Goal: Information Seeking & Learning: Learn about a topic

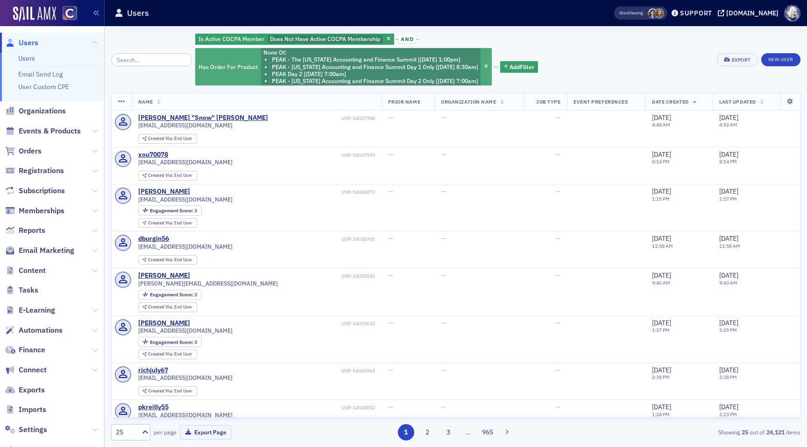
click at [371, 73] on li "PEAK Day 2 [[DATE] 7:00am]" at bounding box center [375, 74] width 206 height 7
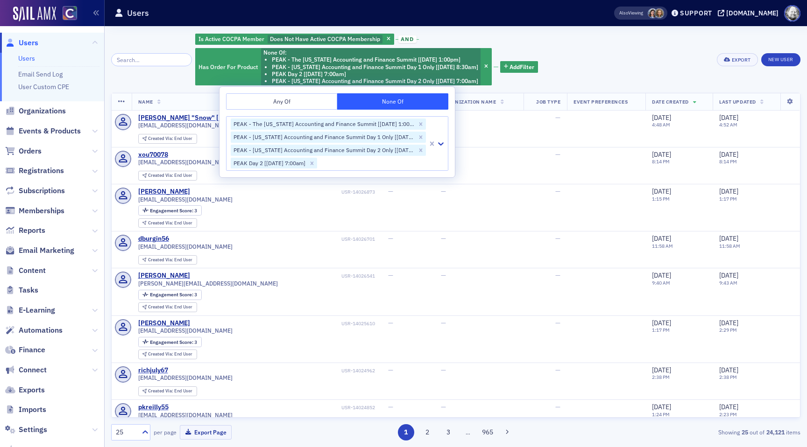
click at [574, 70] on div "Is Active COCPA Member Does Not Have Active COCPA Membership and Has Order For …" at bounding box center [453, 60] width 516 height 54
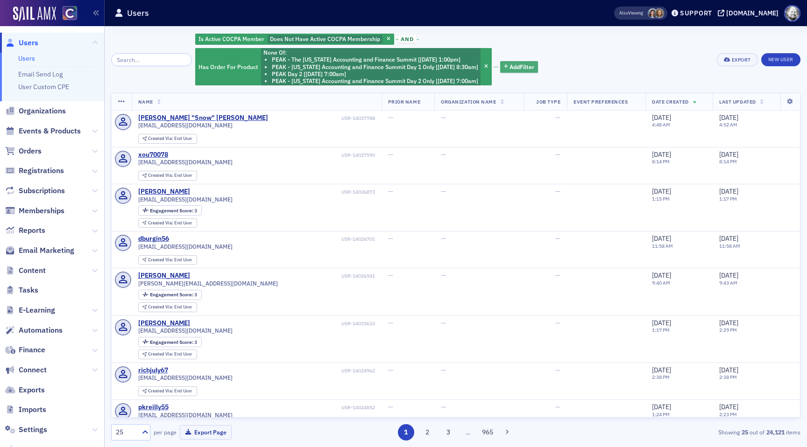
click at [523, 63] on span "Add Filter" at bounding box center [522, 67] width 25 height 8
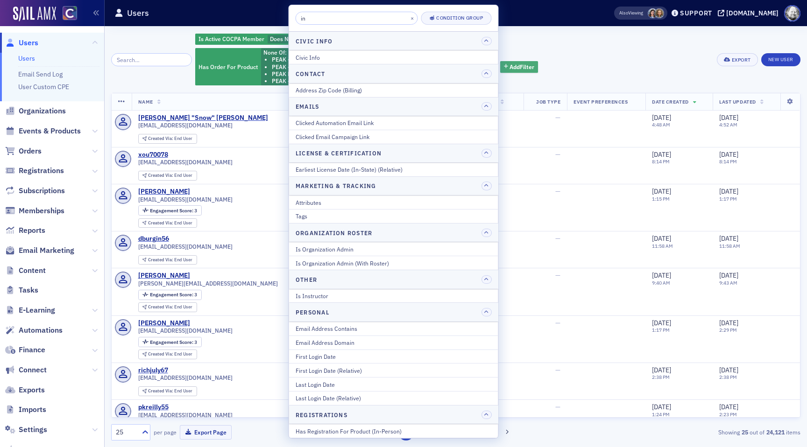
type input "i"
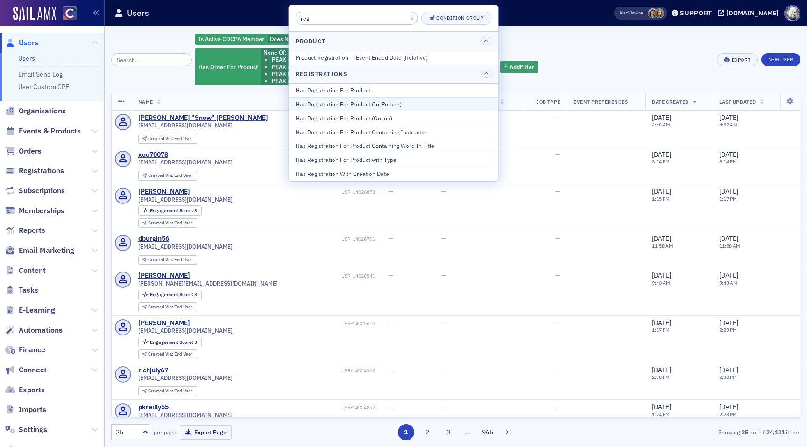
type input "reg"
click at [438, 102] on div "Has Registration For Product (In-Person)" at bounding box center [394, 104] width 196 height 8
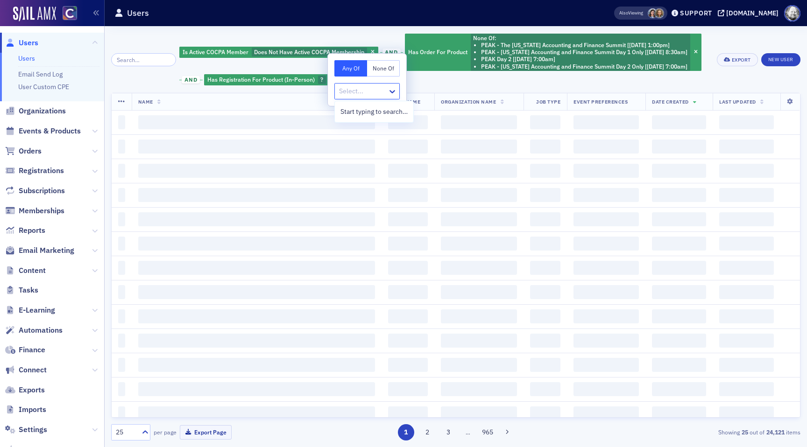
click at [367, 97] on div "Select..." at bounding box center [361, 92] width 53 height 14
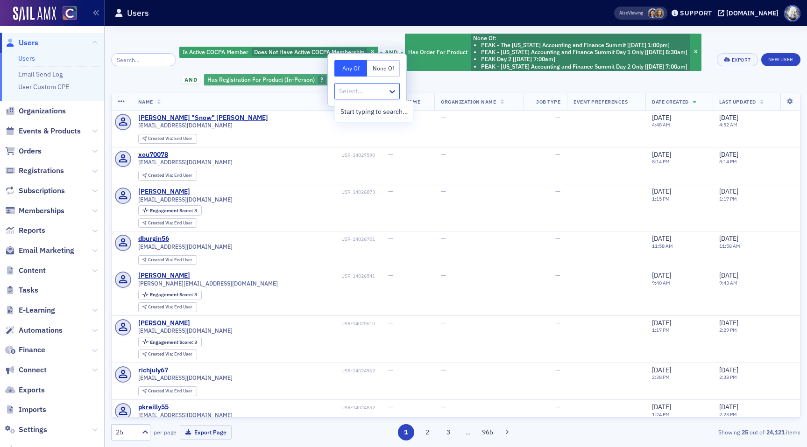
click at [317, 80] on div "Has Registration For Product (In-Person) ?" at bounding box center [270, 80] width 133 height 12
click at [327, 80] on span "button" at bounding box center [331, 80] width 8 height 8
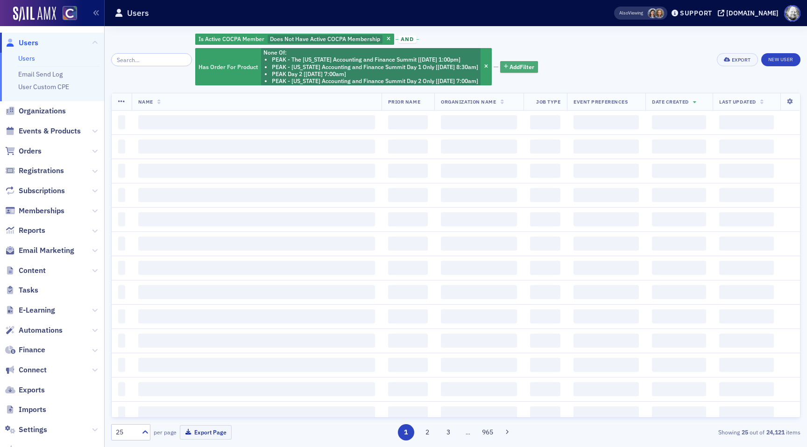
click at [524, 70] on span "Add Filter" at bounding box center [522, 67] width 25 height 8
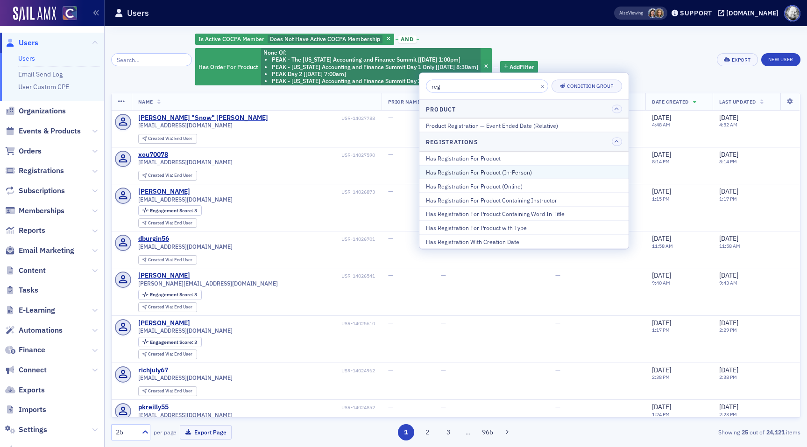
click at [512, 175] on div "Has Registration For Product (In-Person)" at bounding box center [524, 172] width 196 height 8
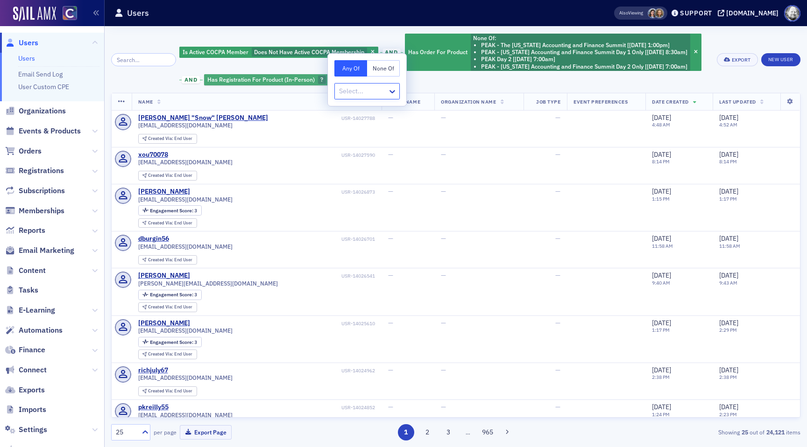
click at [330, 79] on icon "button" at bounding box center [332, 80] width 4 height 5
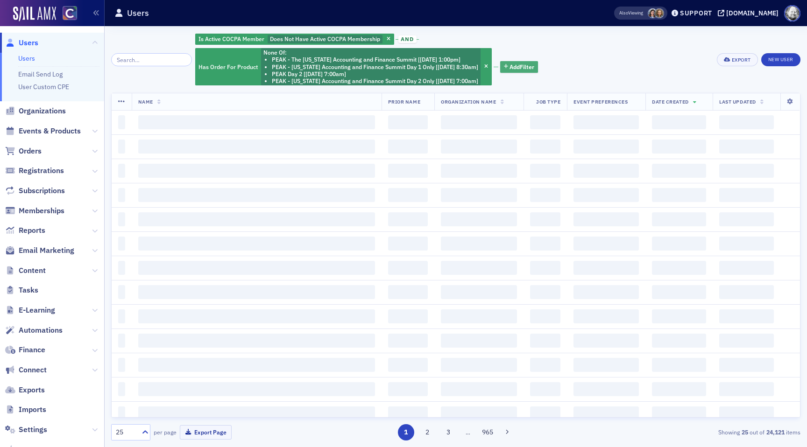
click at [523, 68] on span "Add Filter" at bounding box center [522, 67] width 25 height 8
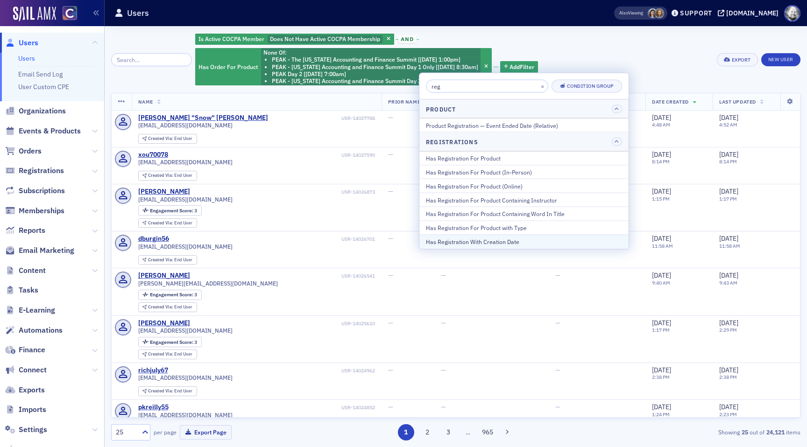
click at [509, 241] on div "Has Registration With Creation Date" at bounding box center [524, 242] width 196 height 8
select select "8"
select select "2025"
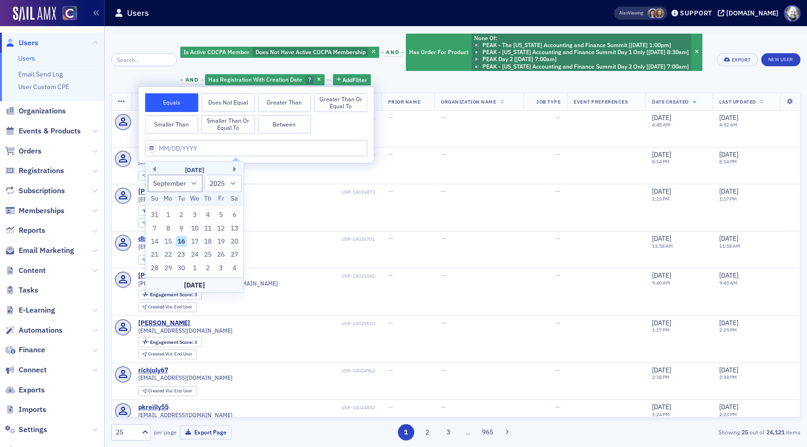
click at [288, 100] on button "Greater Than" at bounding box center [284, 102] width 53 height 19
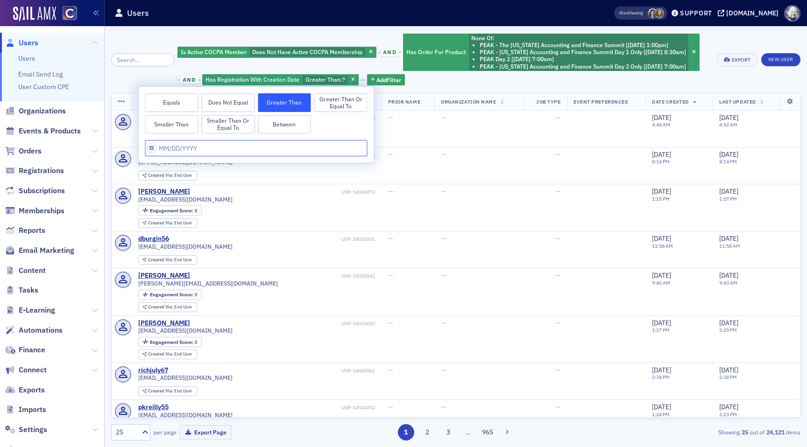
select select "8"
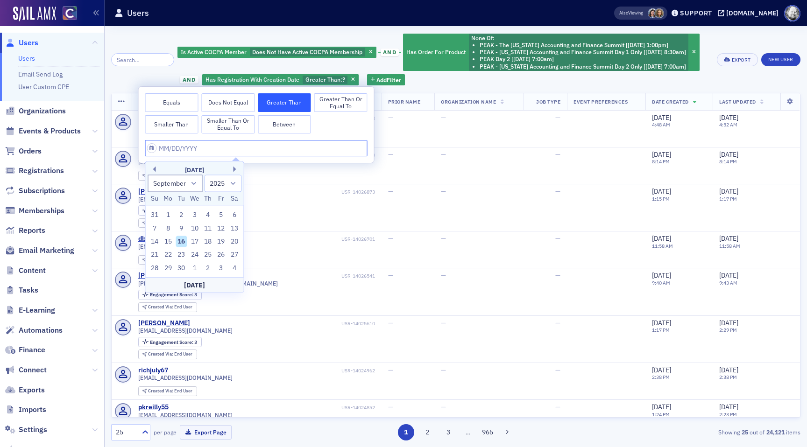
click at [210, 149] on input "text" at bounding box center [256, 148] width 222 height 16
click at [234, 184] on select "1900 1901 1902 1903 1904 1905 1906 1907 1908 1909 1910 1911 1912 1913 1914 1915…" at bounding box center [223, 183] width 37 height 17
select select "2020"
click at [205, 175] on select "1900 1901 1902 1903 1904 1905 1906 1907 1908 1909 1910 1911 1912 1913 1914 1915…" at bounding box center [223, 183] width 37 height 17
click at [199, 243] on div "16" at bounding box center [194, 241] width 11 height 11
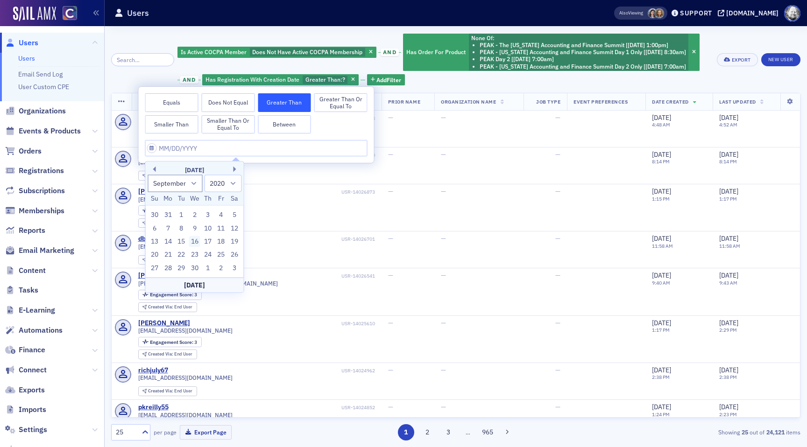
type input "09/16/2020"
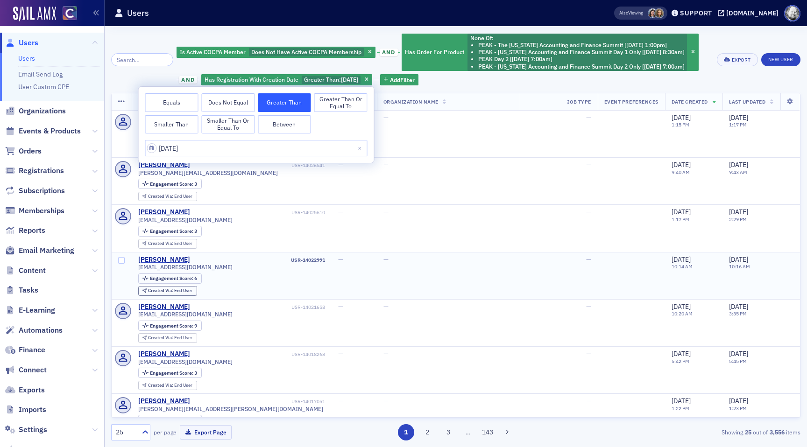
click at [340, 253] on td "—" at bounding box center [354, 275] width 45 height 47
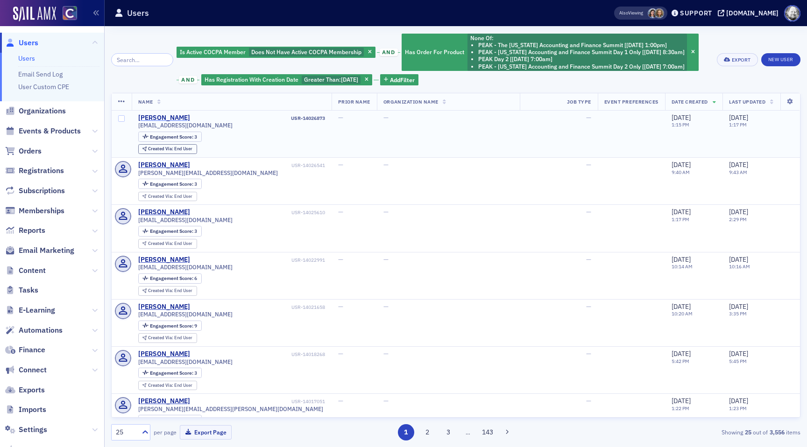
click at [166, 117] on div "[PERSON_NAME]" at bounding box center [164, 118] width 52 height 8
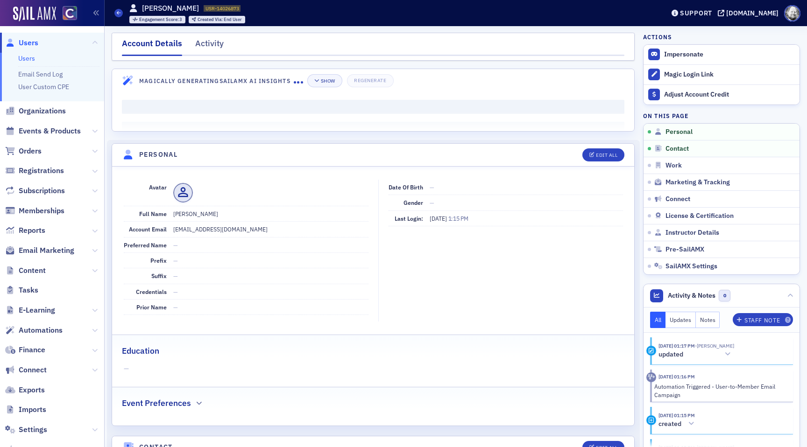
click at [208, 35] on div "Account Details Activity" at bounding box center [373, 47] width 523 height 28
click at [210, 42] on div "Activity" at bounding box center [209, 45] width 28 height 17
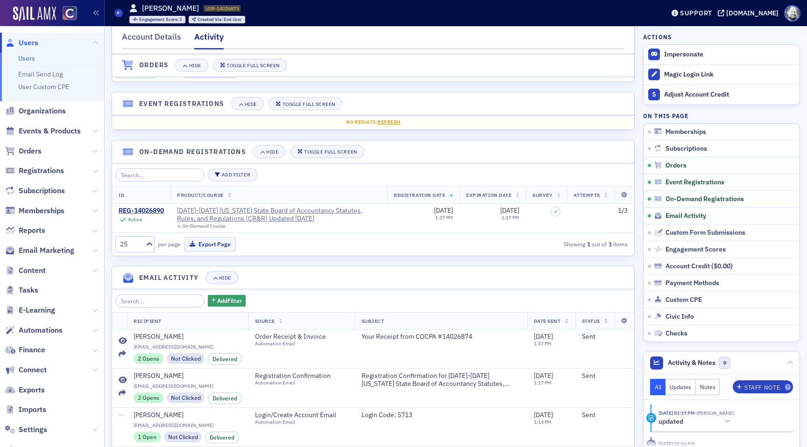
scroll to position [199, 0]
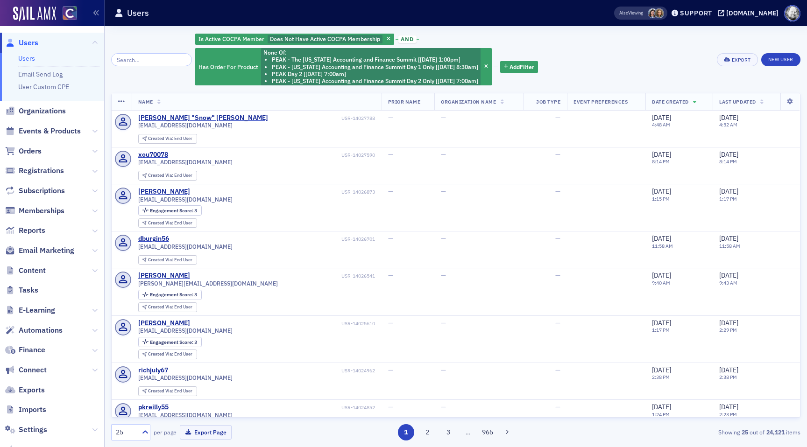
click at [509, 73] on div "Is Active COCPA Member Does Not Have Active COCPA Membership and Has Order For …" at bounding box center [453, 60] width 516 height 54
click at [510, 68] on span "Add Filter" at bounding box center [522, 67] width 25 height 8
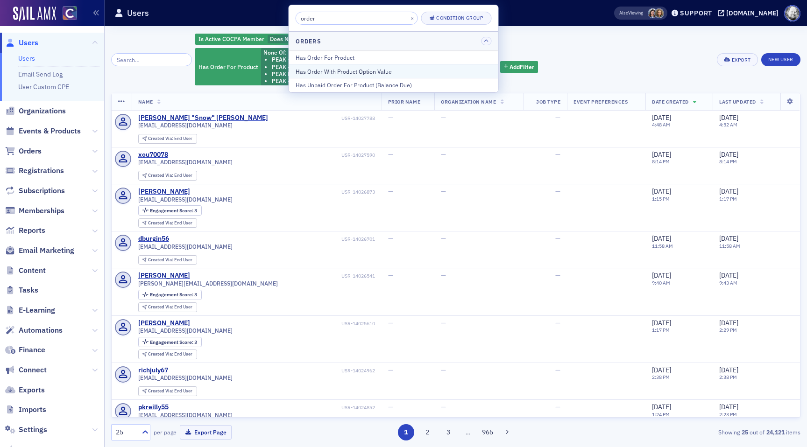
type input "order"
click at [387, 71] on div "Has Order With Product Option Value" at bounding box center [394, 71] width 196 height 8
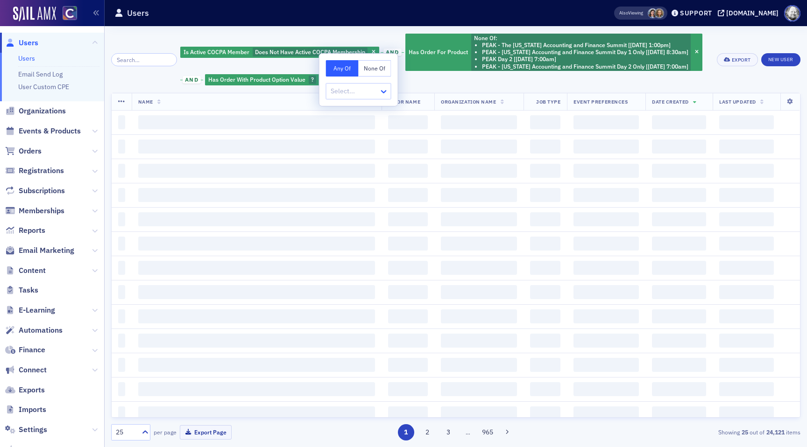
click at [384, 87] on icon at bounding box center [383, 91] width 9 height 9
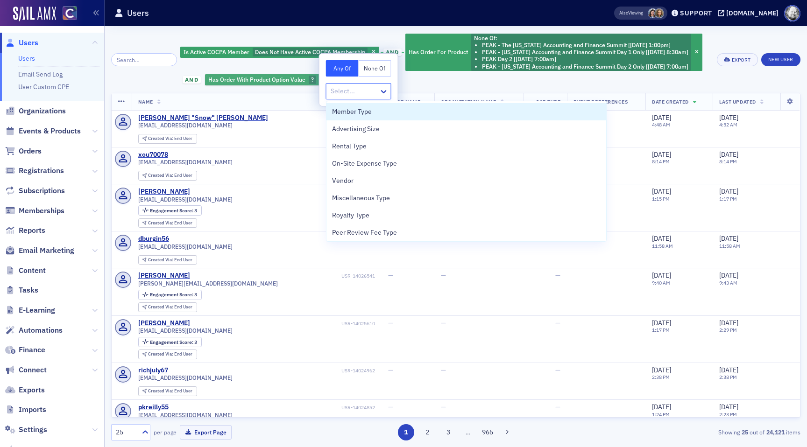
click at [312, 74] on div "Has Order With Product Option Value ?" at bounding box center [266, 80] width 123 height 12
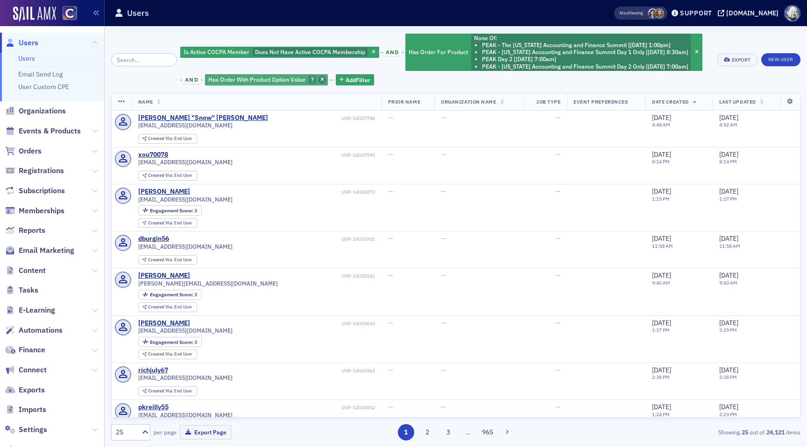
click at [320, 81] on icon "button" at bounding box center [322, 80] width 4 height 5
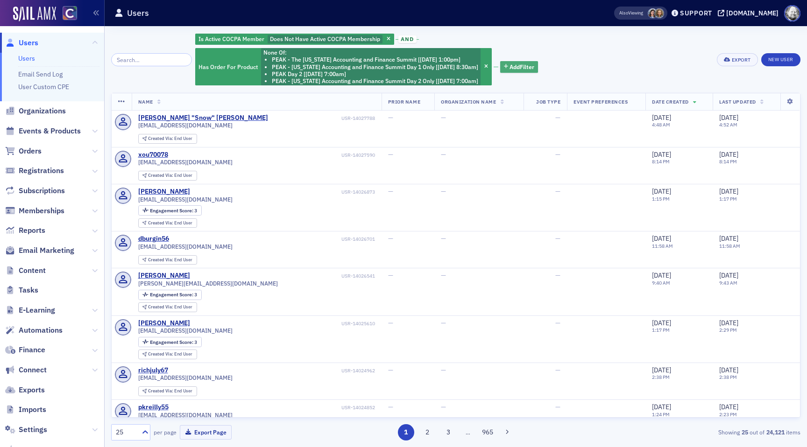
click at [527, 64] on span "Add Filter" at bounding box center [522, 67] width 25 height 8
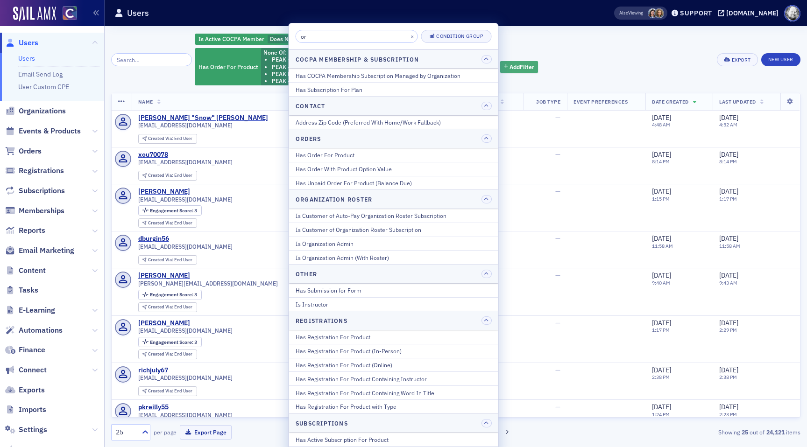
type input "o"
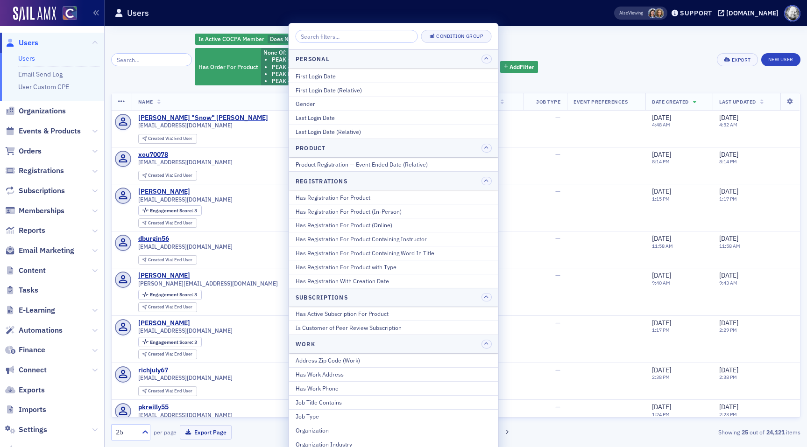
scroll to position [1054, 0]
click at [393, 211] on div "Has Registration For Product (In-Person)" at bounding box center [394, 211] width 196 height 8
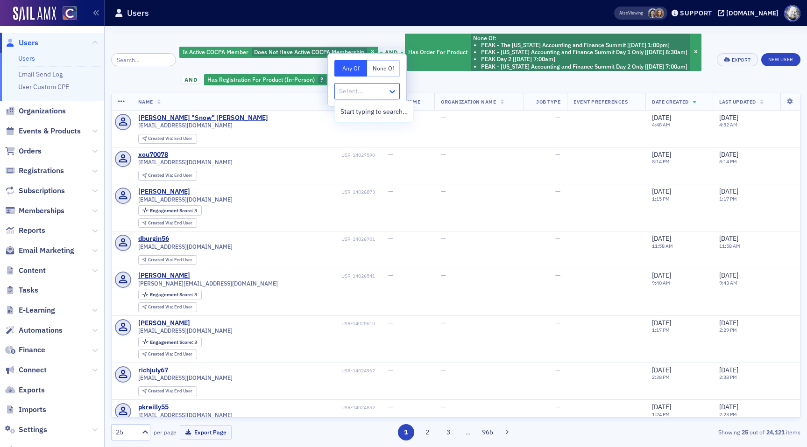
click at [390, 93] on icon at bounding box center [392, 91] width 9 height 9
click at [387, 57] on div "Any Of None Of Select..." at bounding box center [367, 80] width 78 height 52
click at [386, 68] on button "None Of" at bounding box center [383, 68] width 33 height 16
click at [380, 89] on div at bounding box center [362, 91] width 49 height 12
type input "peak"
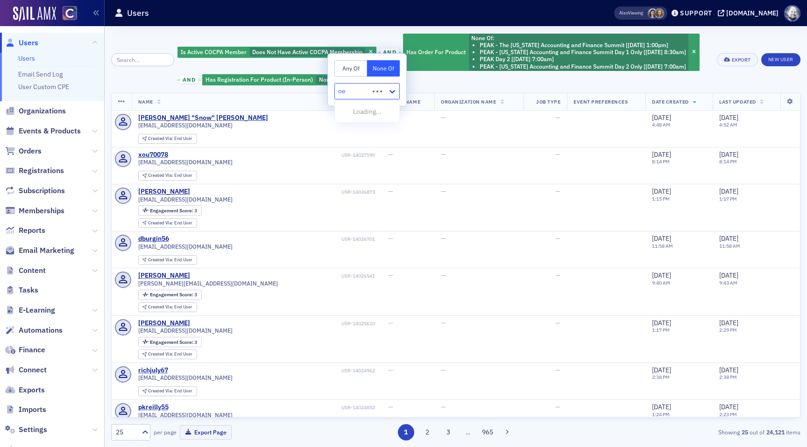
type input "o"
type input "peak"
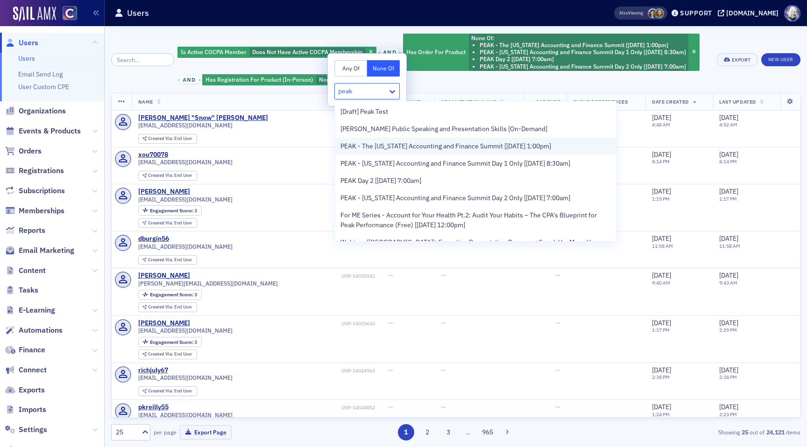
click at [386, 146] on span "PEAK - The [US_STATE] Accounting and Finance Summit [[DATE] 1:00pm]" at bounding box center [445, 147] width 211 height 10
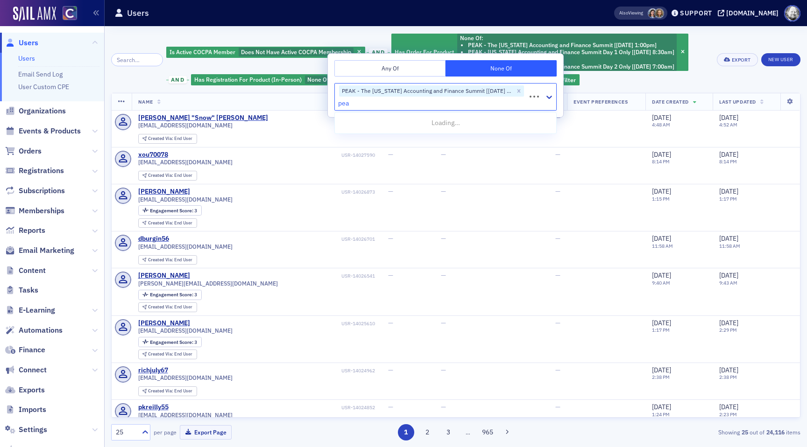
type input "peak"
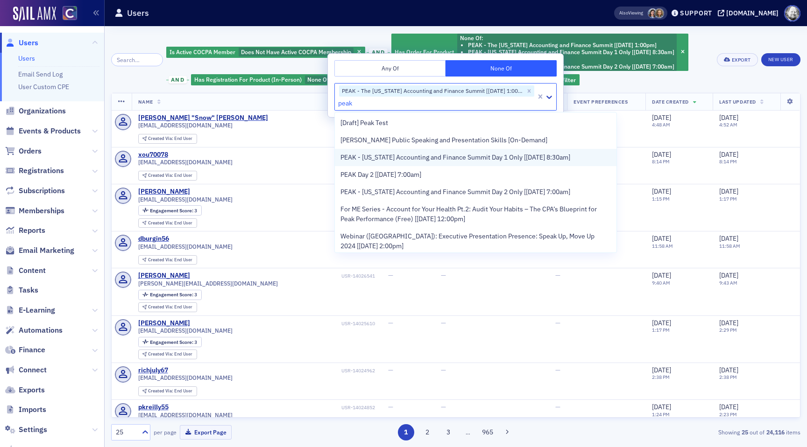
click at [396, 159] on span "PEAK - [US_STATE] Accounting and Finance Summit Day 1 Only [[DATE] 8:30am]" at bounding box center [455, 158] width 230 height 10
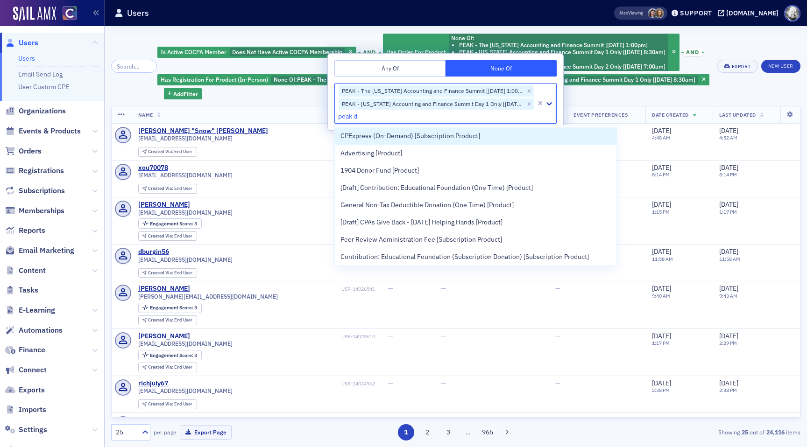
type input "peak"
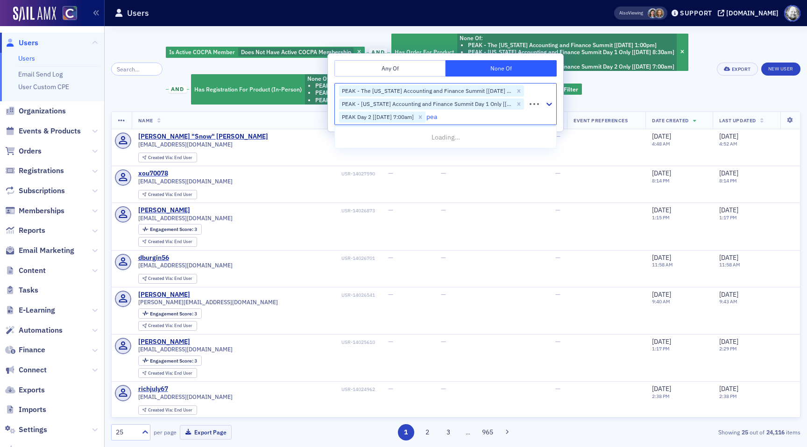
type input "peak"
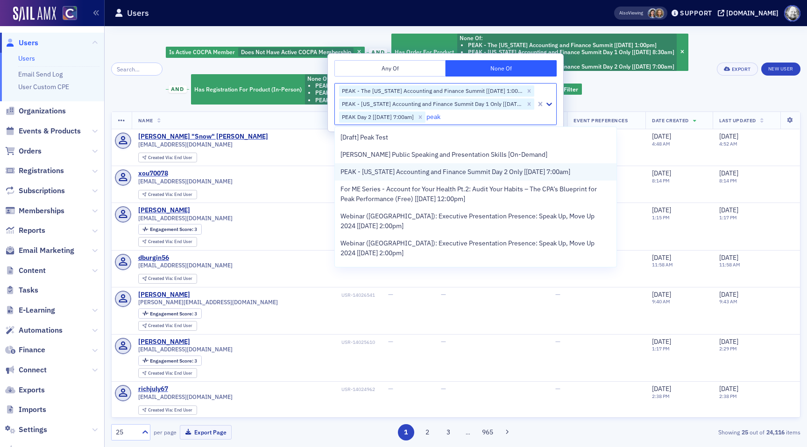
click at [363, 173] on span "PEAK - [US_STATE] Accounting and Finance Summit Day 2 Only [[DATE] 7:00am]" at bounding box center [455, 172] width 230 height 10
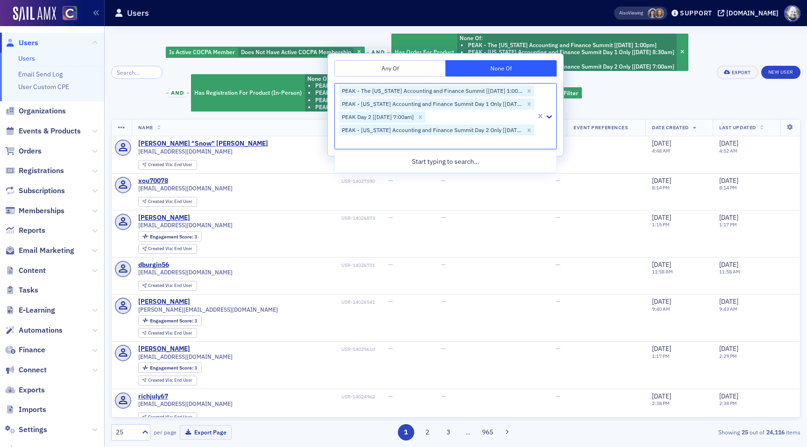
click at [658, 99] on div "Is Active COCPA Member Does Not Have Active COCPA Membership and Has Order For …" at bounding box center [438, 73] width 545 height 80
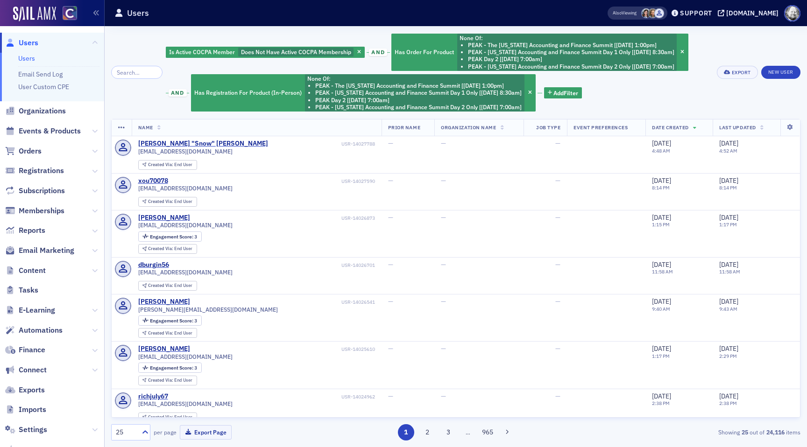
click at [664, 15] on span at bounding box center [659, 13] width 10 height 10
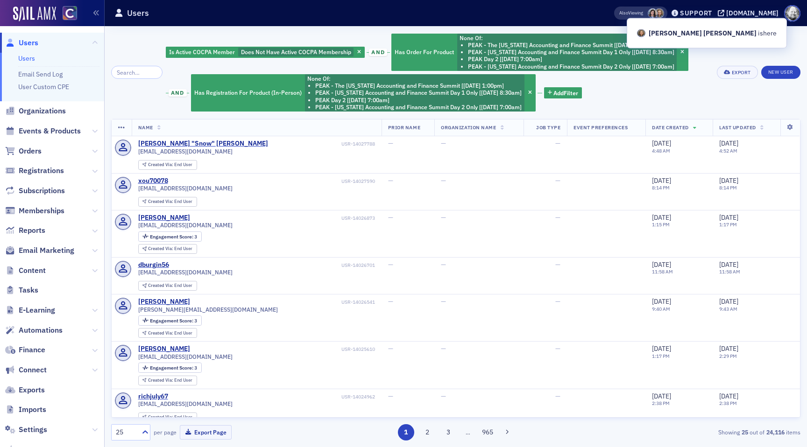
click at [658, 14] on span at bounding box center [653, 13] width 10 height 10
click at [646, 92] on div "Is Active COCPA Member Does Not Have Active COCPA Membership and Has Order For …" at bounding box center [438, 73] width 545 height 80
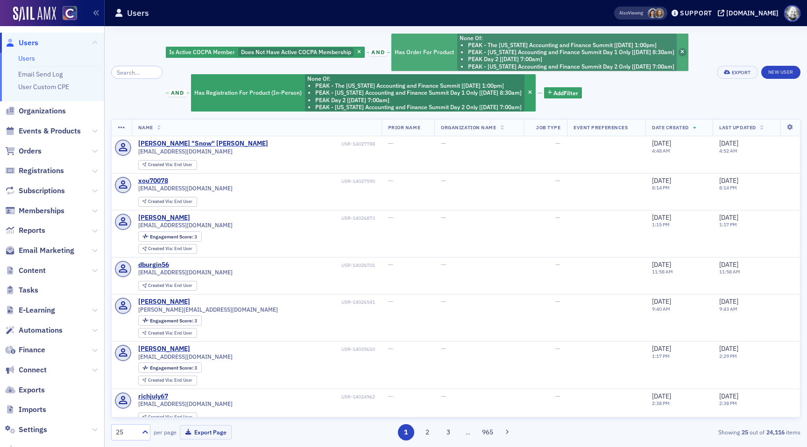
click at [684, 53] on icon "button" at bounding box center [682, 52] width 4 height 5
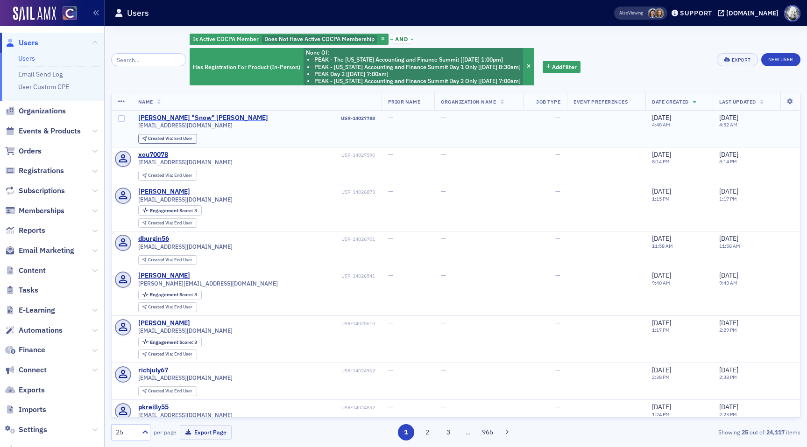
click at [190, 119] on div "Miyuki "Snow" Akimoto" at bounding box center [203, 118] width 130 height 8
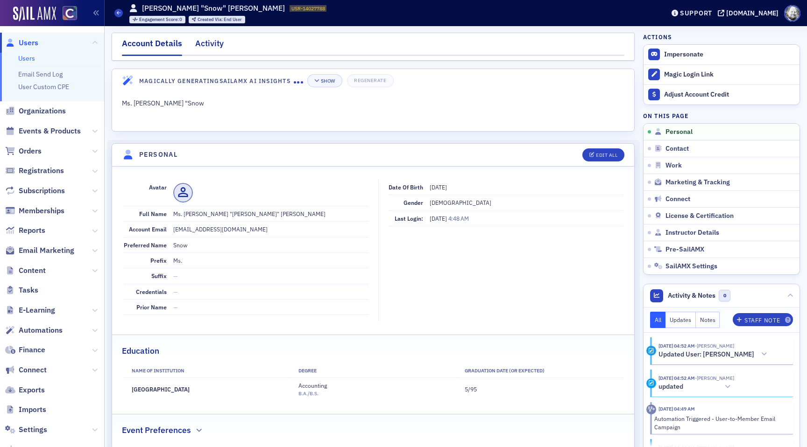
click at [218, 48] on div "Activity" at bounding box center [209, 45] width 28 height 17
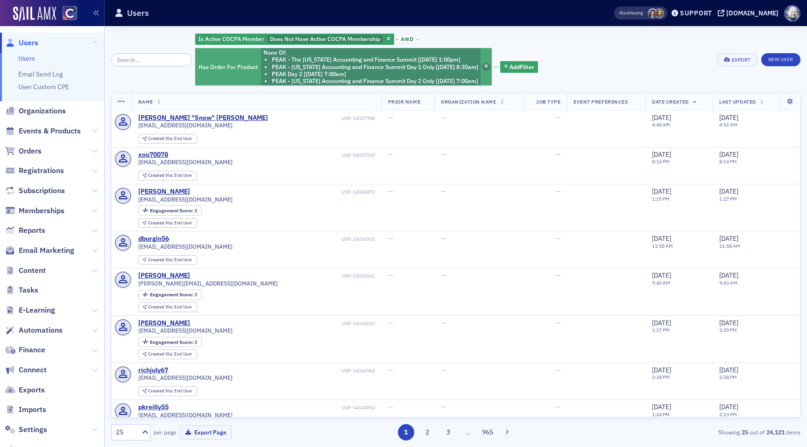
click at [487, 66] on span "button" at bounding box center [486, 67] width 8 height 8
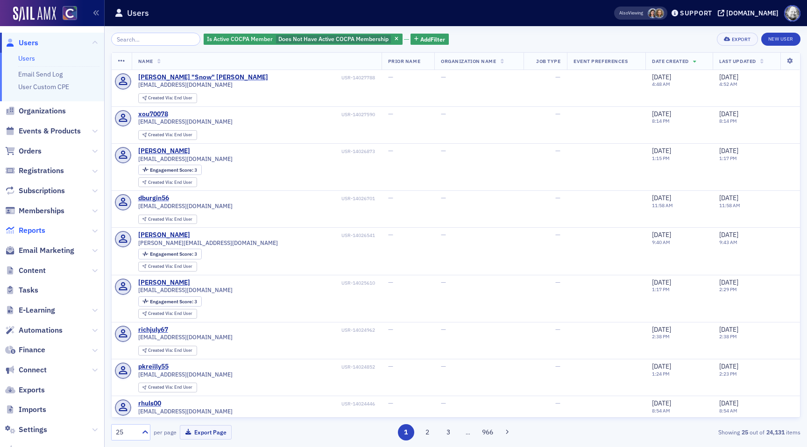
click at [35, 230] on span "Reports" at bounding box center [32, 231] width 27 height 10
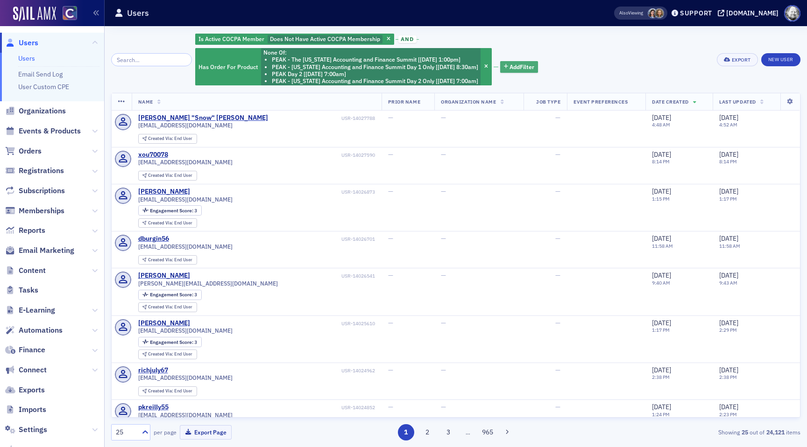
click at [515, 67] on span "Add Filter" at bounding box center [522, 67] width 25 height 8
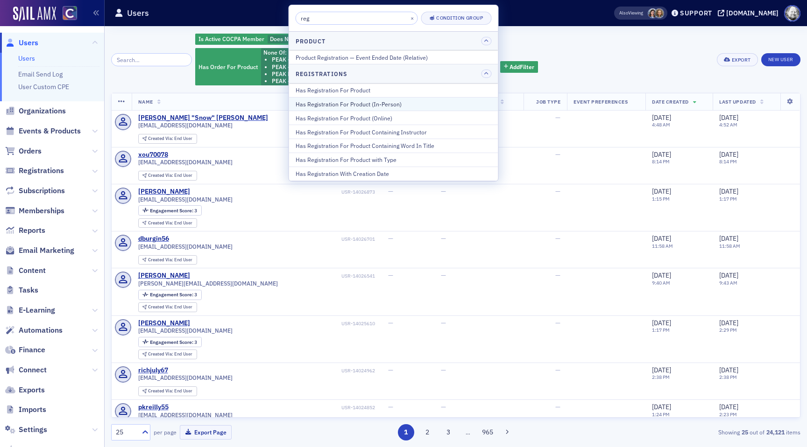
type input "reg"
click at [378, 104] on div "Has Registration For Product (In-Person)" at bounding box center [394, 104] width 196 height 8
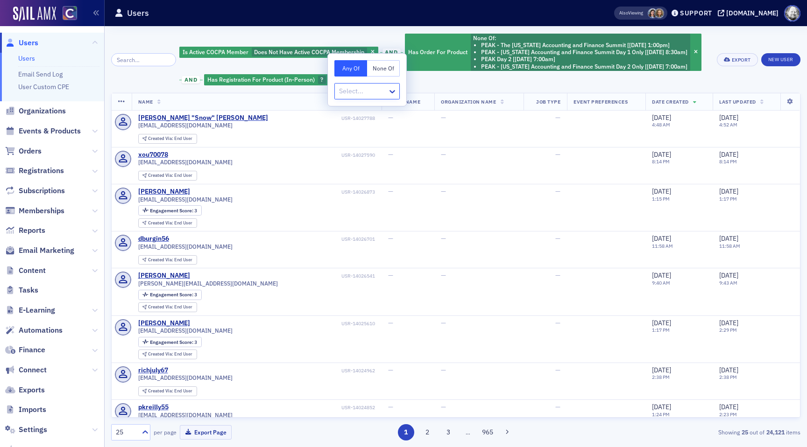
click at [384, 68] on button "None Of" at bounding box center [383, 68] width 33 height 16
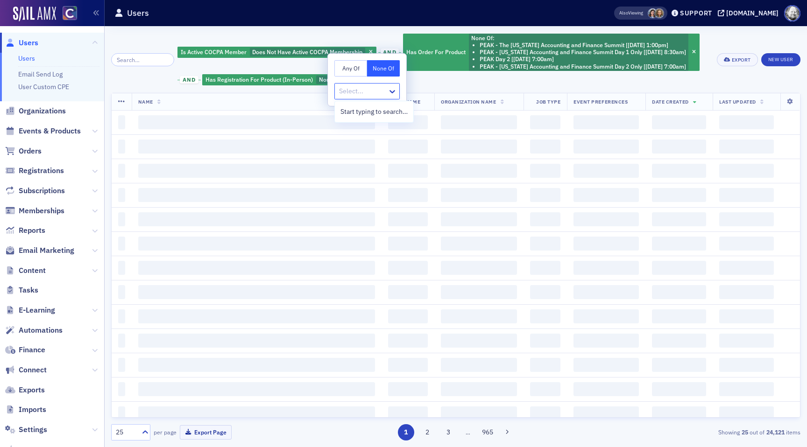
click at [375, 92] on div at bounding box center [362, 91] width 49 height 12
type input "peak"
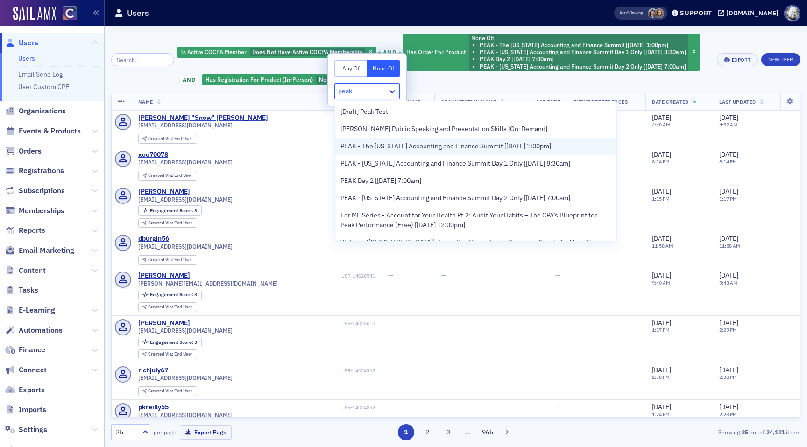
click at [386, 149] on span "PEAK - The [US_STATE] Accounting and Finance Summit [[DATE] 1:00pm]" at bounding box center [445, 147] width 211 height 10
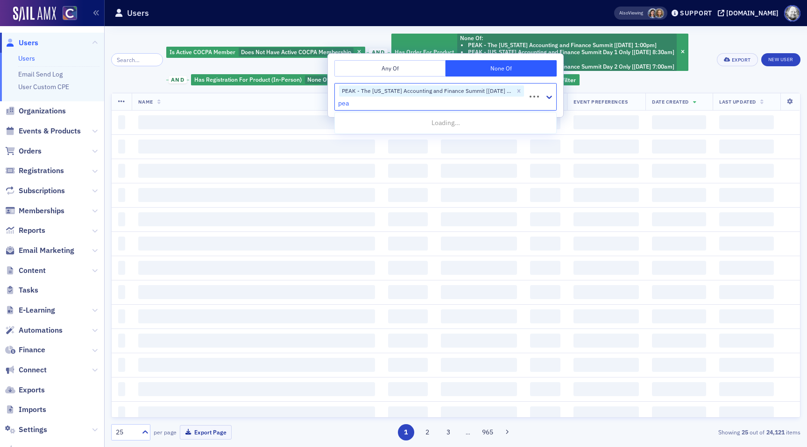
type input "peak"
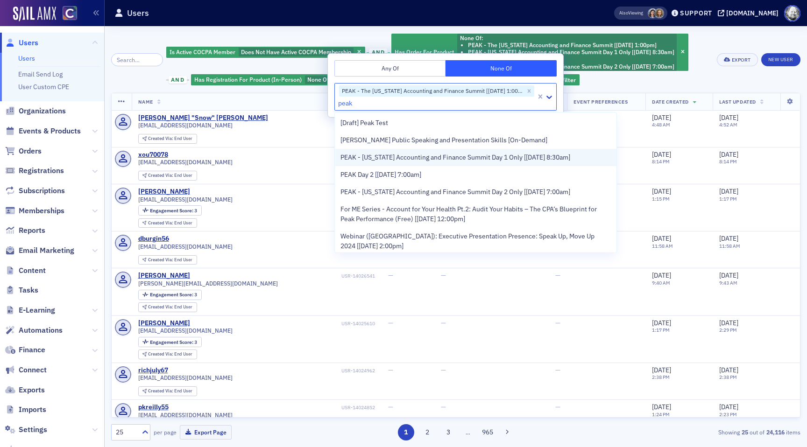
click at [387, 155] on span "PEAK - [US_STATE] Accounting and Finance Summit Day 1 Only [[DATE] 8:30am]" at bounding box center [455, 158] width 230 height 10
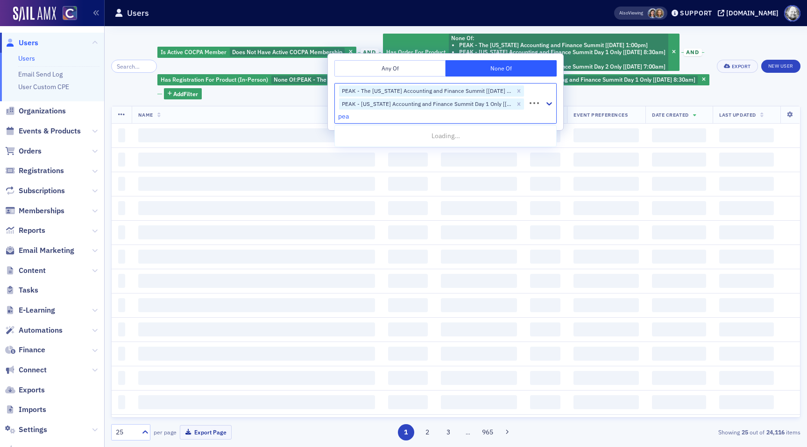
type input "peak"
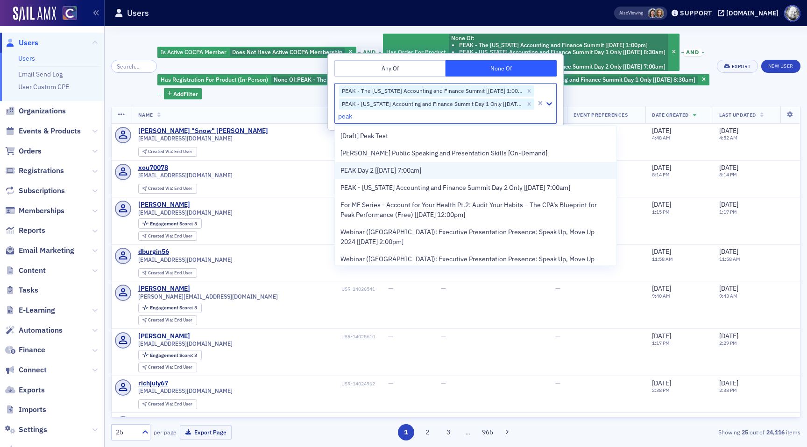
click at [387, 169] on span "PEAK Day 2 [[DATE] 7:00am]" at bounding box center [380, 171] width 81 height 10
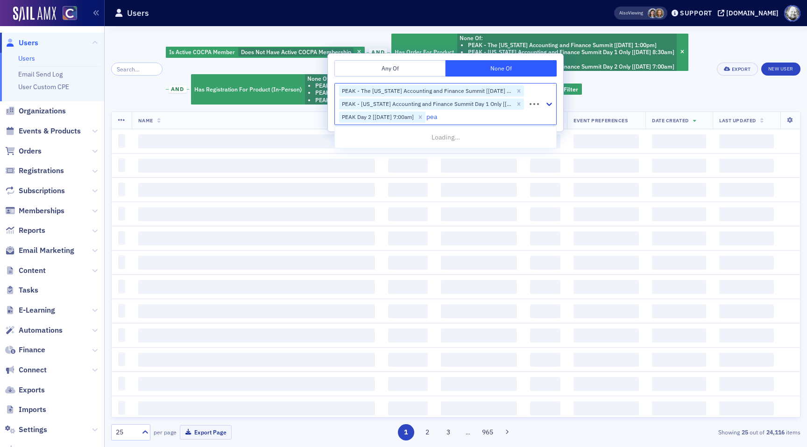
type input "peak"
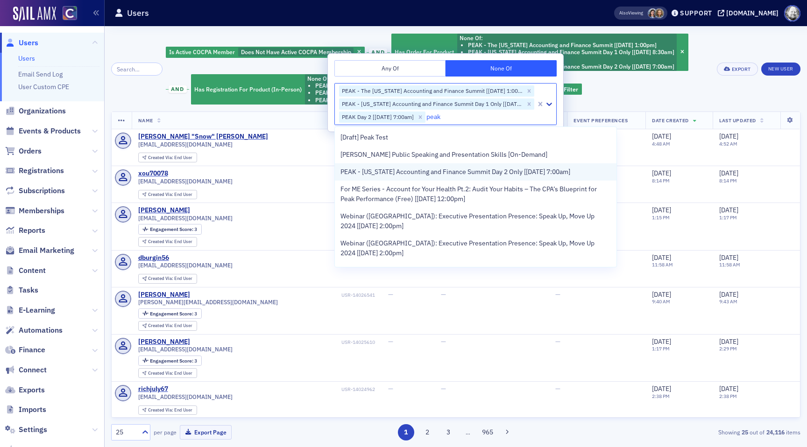
click at [384, 176] on span "PEAK - [US_STATE] Accounting and Finance Summit Day 2 Only [[DATE] 7:00am]" at bounding box center [455, 172] width 230 height 10
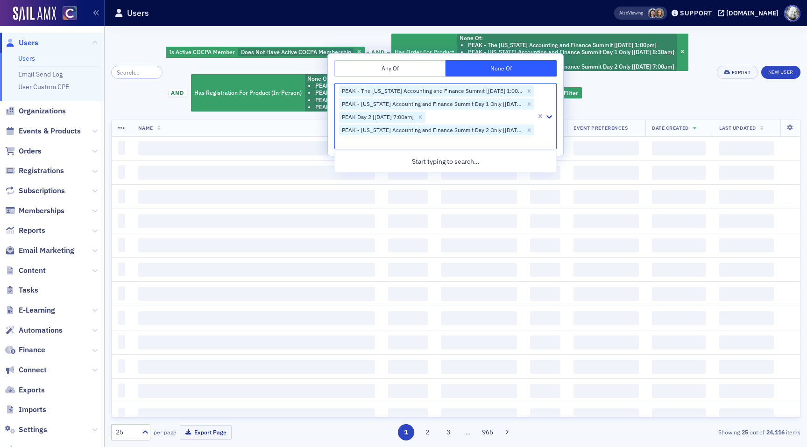
click at [617, 101] on div "Is Active COCPA Member Does Not Have Active COCPA Membership and Has Order For …" at bounding box center [438, 73] width 545 height 80
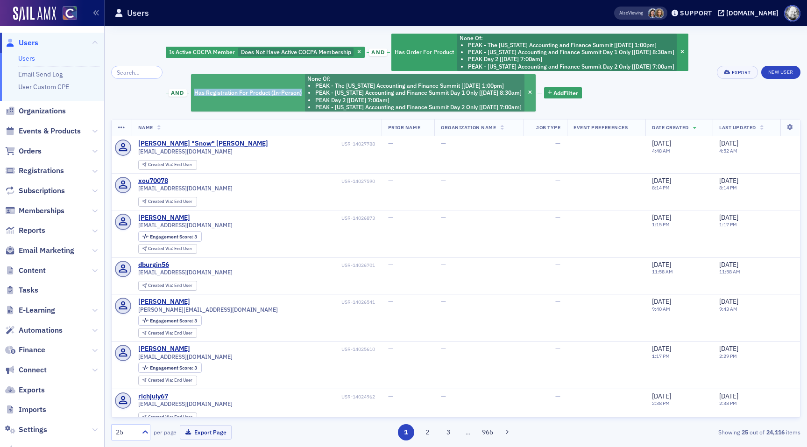
drag, startPoint x: 187, startPoint y: 92, endPoint x: 291, endPoint y: 95, distance: 104.2
click at [292, 95] on span "Has Registration For Product (In-Person)" at bounding box center [247, 92] width 107 height 7
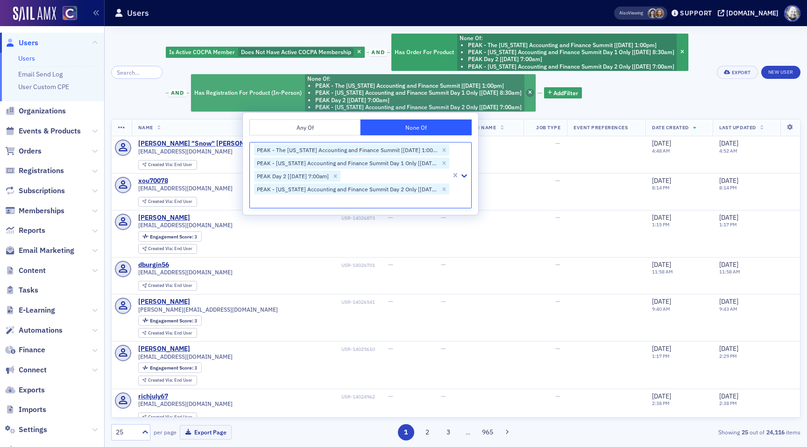
click at [531, 93] on icon "button" at bounding box center [530, 93] width 4 height 5
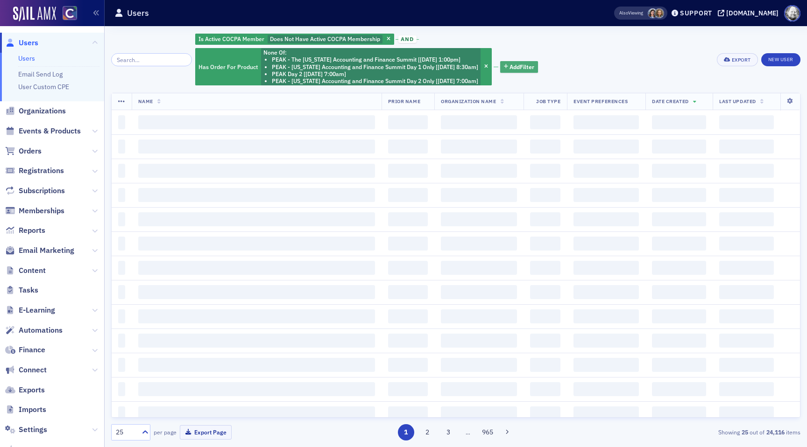
click at [518, 66] on span "Add Filter" at bounding box center [522, 67] width 25 height 8
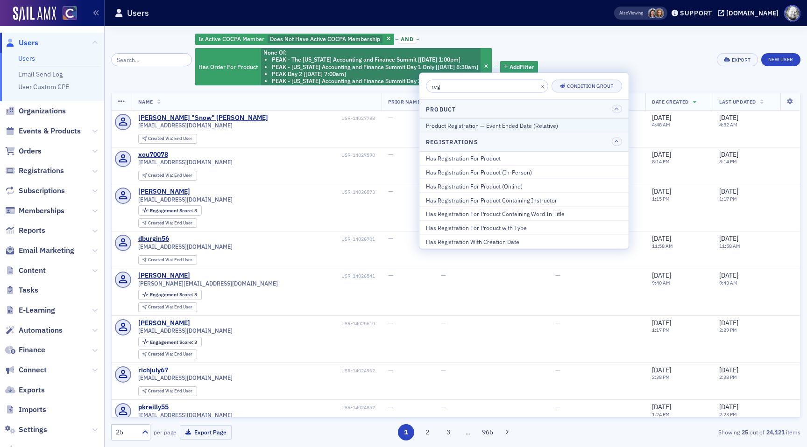
click at [513, 130] on button "Product Registration — Event Ended Date (Relative)" at bounding box center [523, 126] width 209 height 14
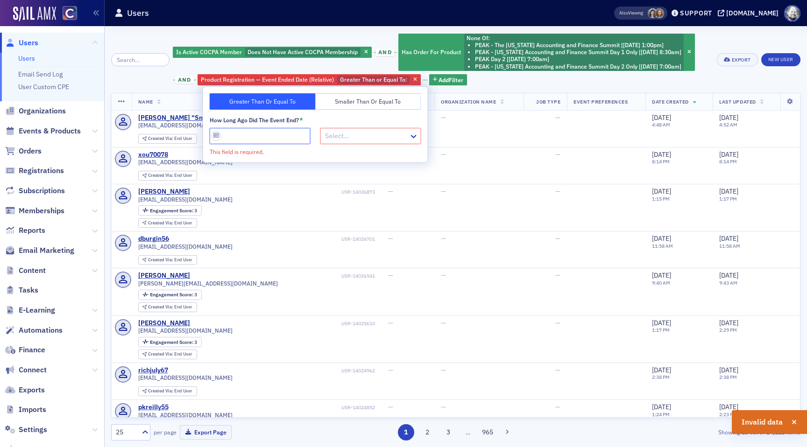
click at [249, 136] on input "How long ago did the event end? *" at bounding box center [260, 136] width 101 height 16
type input "5"
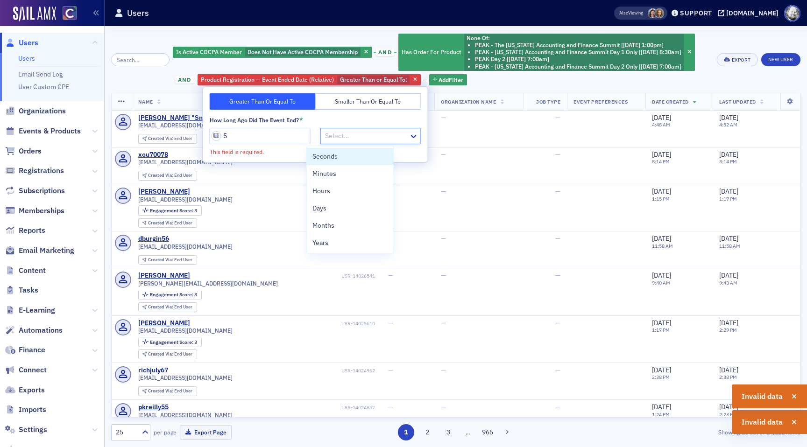
click at [341, 137] on div at bounding box center [366, 136] width 84 height 12
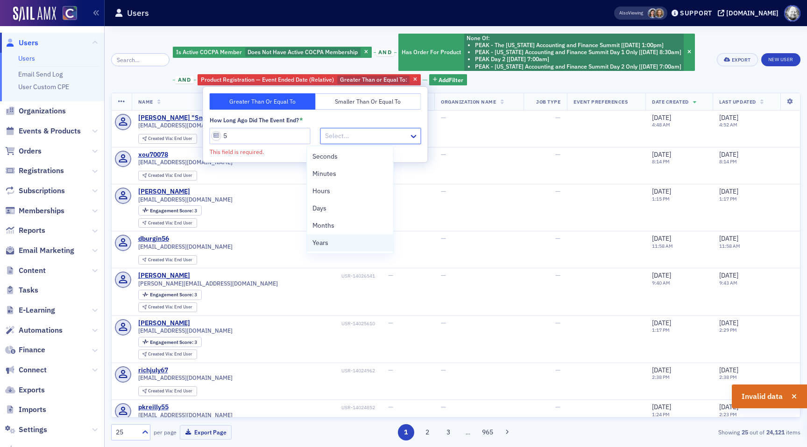
click at [335, 242] on div "Years" at bounding box center [349, 243] width 75 height 10
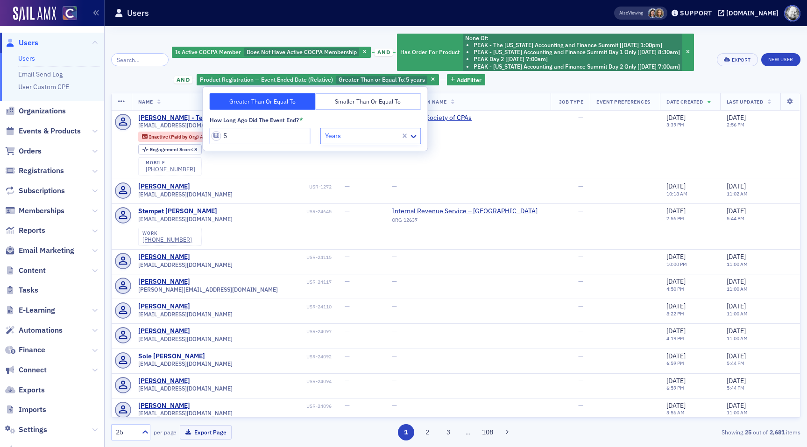
click at [524, 82] on div "Is Active COCPA Member Does Not Have Active COCPA Membership and Has Order For …" at bounding box center [441, 60] width 539 height 54
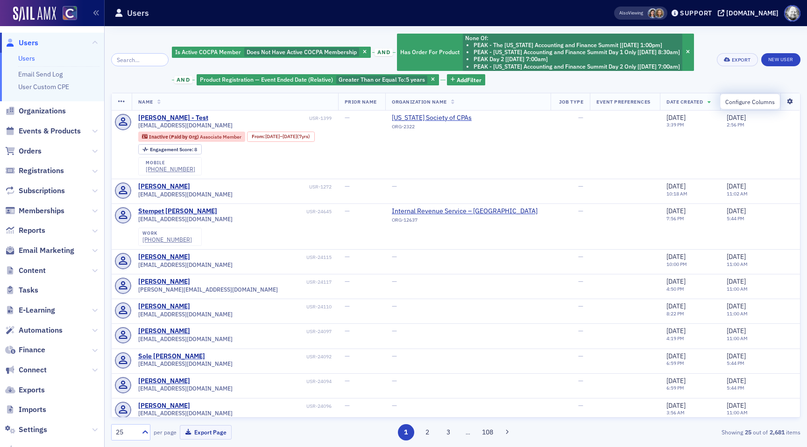
click at [789, 104] on icon at bounding box center [789, 102] width 19 height 6
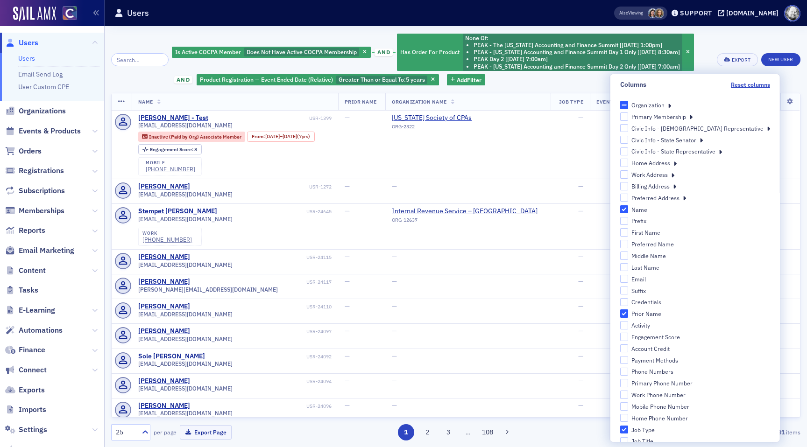
click at [710, 41] on div "Is Active COCPA Member Does Not Have Active COCPA Membership and Has Order For …" at bounding box center [455, 60] width 689 height 54
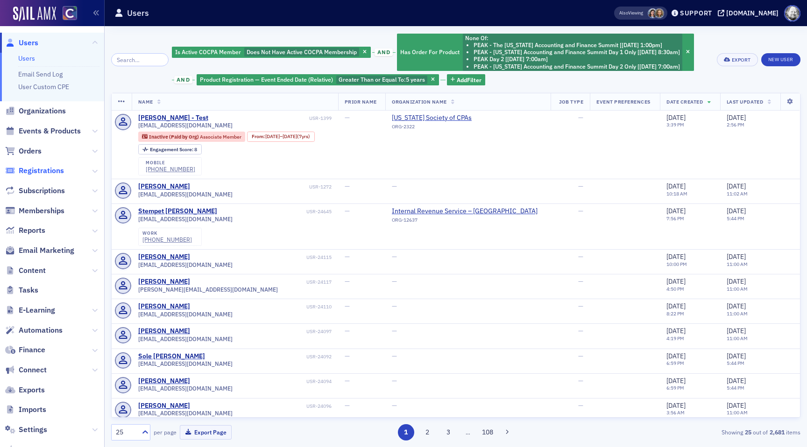
click at [58, 170] on span "Registrations" at bounding box center [41, 171] width 45 height 10
click at [155, 283] on div "Tara Hubbard" at bounding box center [164, 282] width 52 height 8
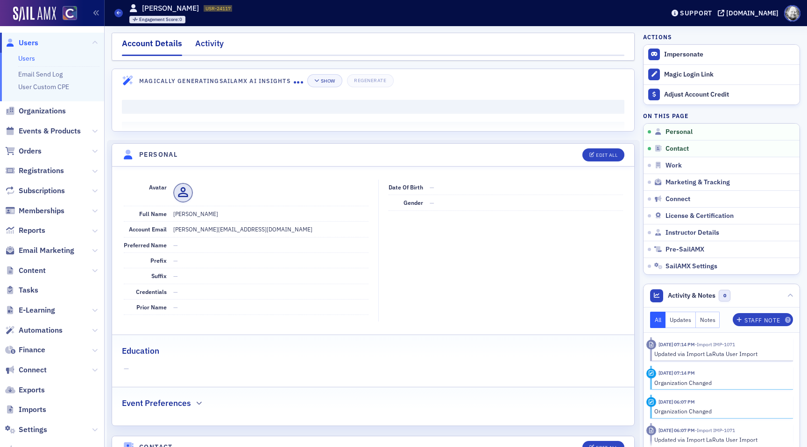
click at [202, 41] on div "Activity" at bounding box center [209, 45] width 28 height 17
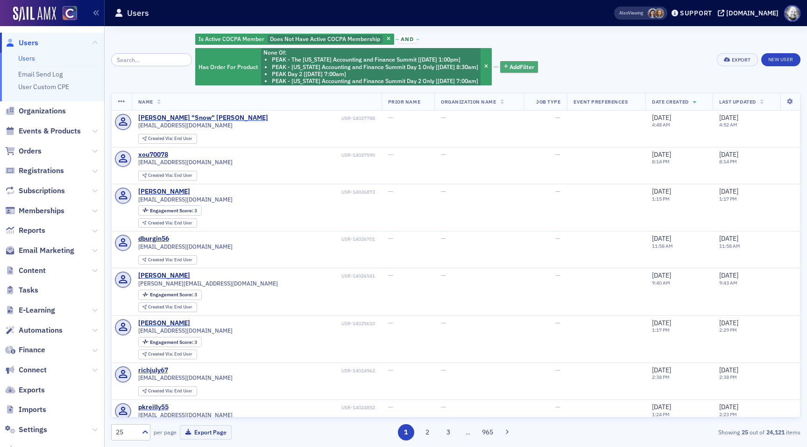
click at [520, 65] on span "Add Filter" at bounding box center [522, 67] width 25 height 8
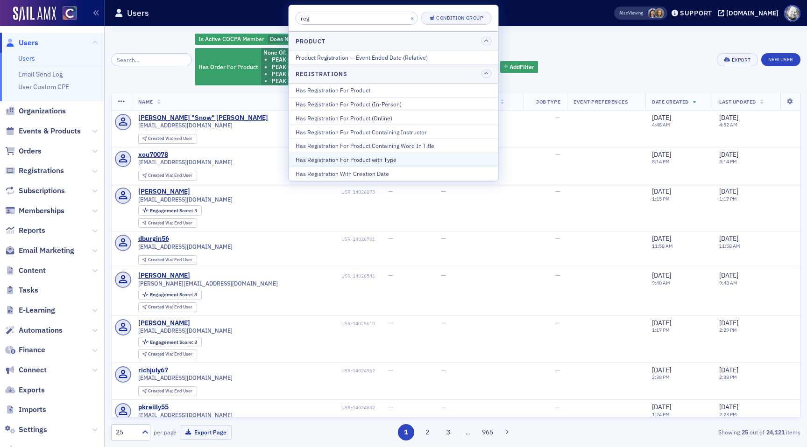
type input "reg"
click at [404, 164] on button "Has Registration For Product with Type" at bounding box center [393, 160] width 209 height 14
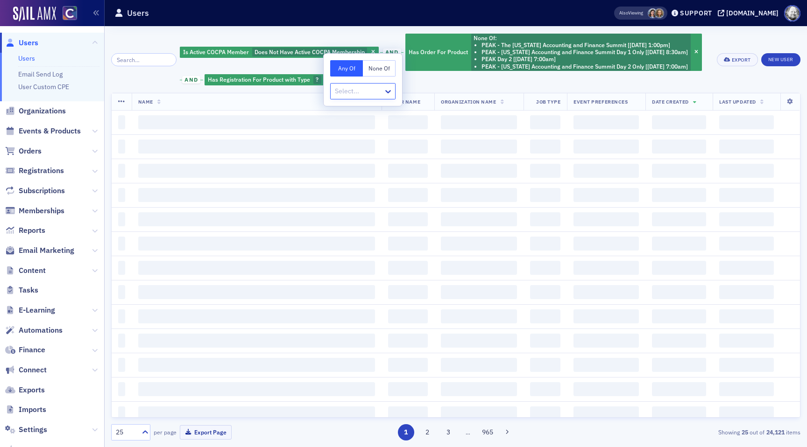
click at [379, 92] on div at bounding box center [358, 91] width 49 height 12
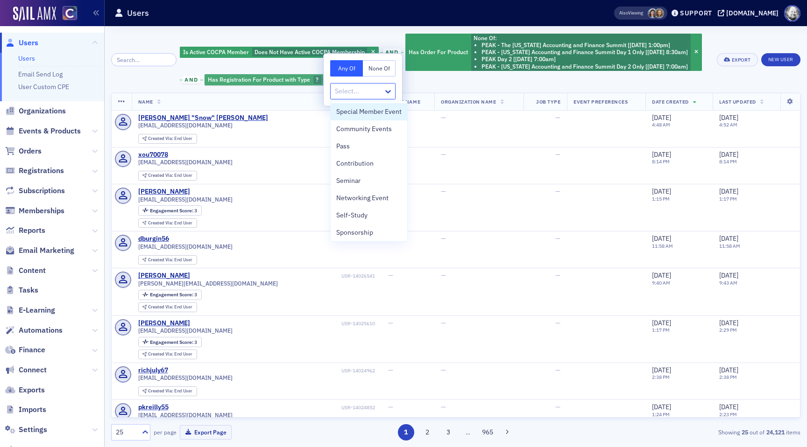
click at [325, 78] on icon "button" at bounding box center [327, 80] width 4 height 5
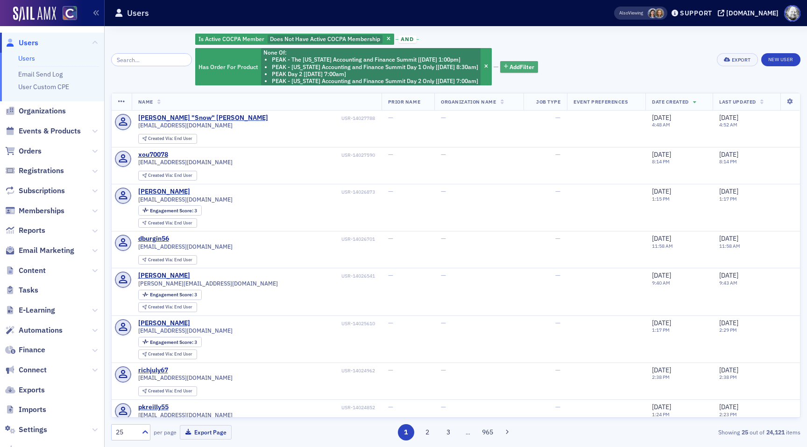
click at [510, 69] on span "Add Filter" at bounding box center [522, 67] width 25 height 8
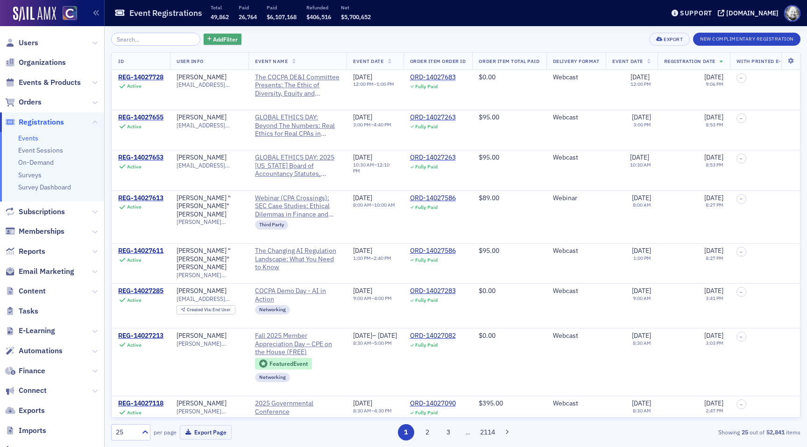
click at [216, 38] on span "Add Filter" at bounding box center [225, 39] width 25 height 8
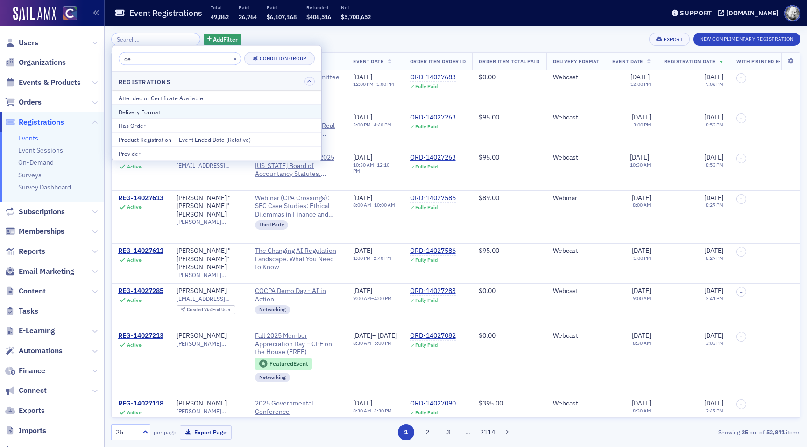
type input "de"
click at [179, 113] on div "Delivery Format" at bounding box center [217, 111] width 196 height 8
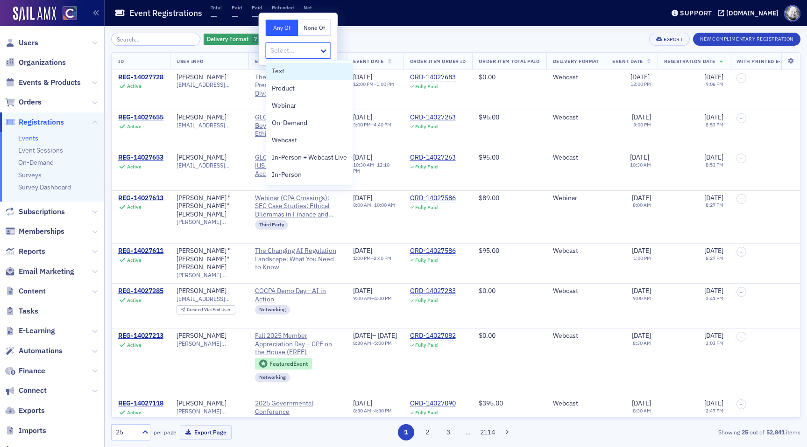
click at [312, 49] on div at bounding box center [293, 51] width 49 height 12
click at [312, 175] on div "In-Person" at bounding box center [309, 175] width 75 height 10
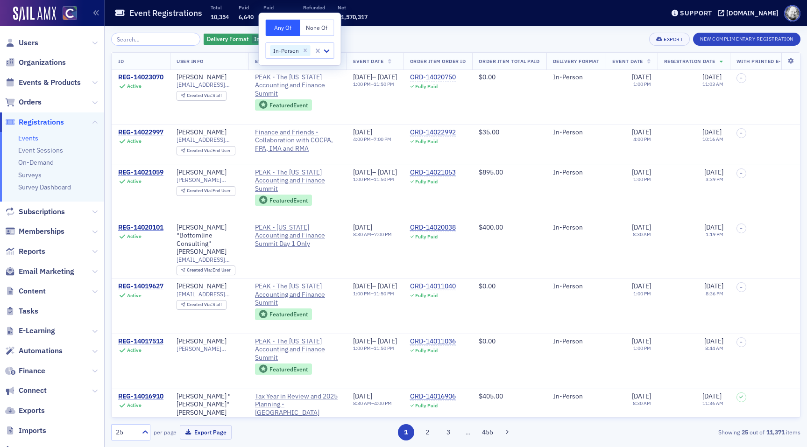
click at [393, 42] on div "Delivery Format In-Person Add Filter Export New Complimentary Registration" at bounding box center [455, 39] width 689 height 13
click at [315, 42] on span "Add Filter" at bounding box center [324, 39] width 25 height 8
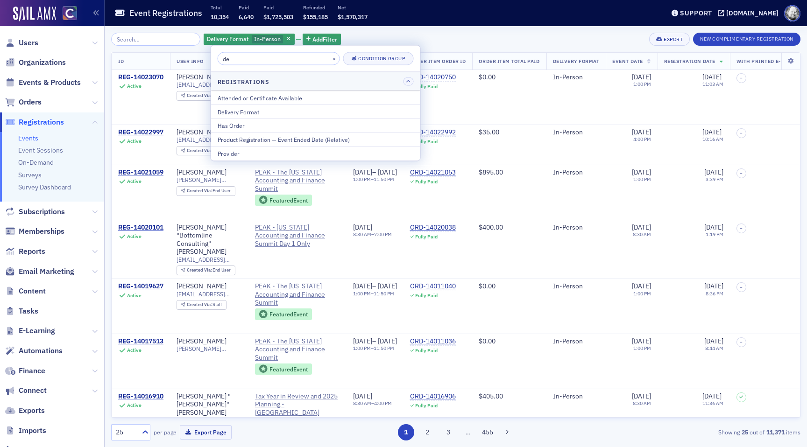
type input "d"
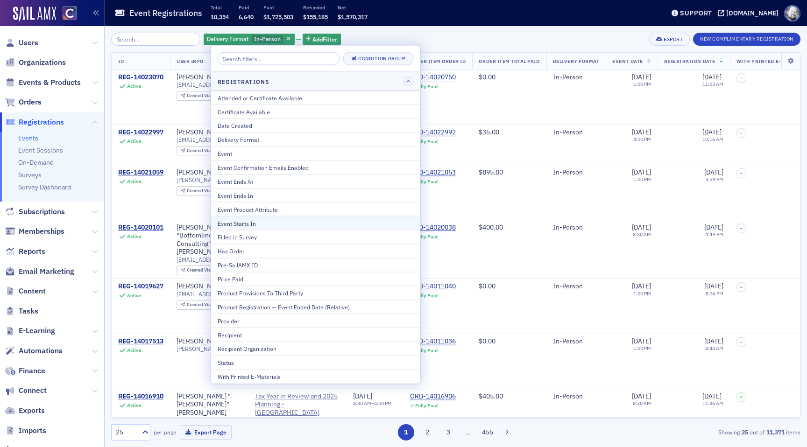
click at [286, 226] on div "Event Starts In" at bounding box center [316, 223] width 196 height 8
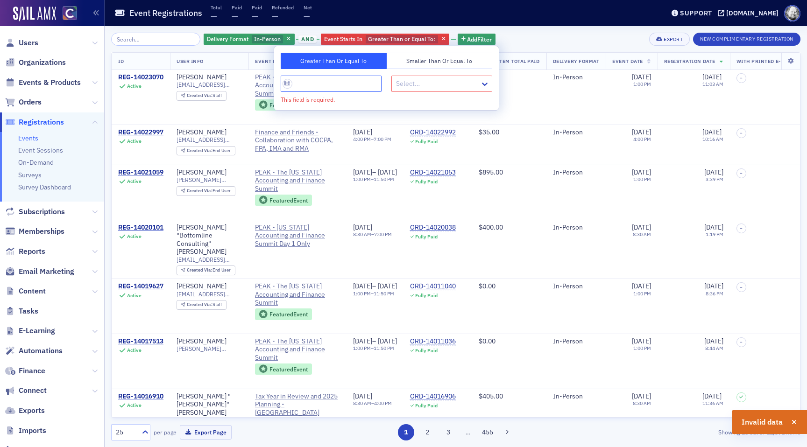
click at [321, 87] on input "This field is required." at bounding box center [331, 84] width 101 height 16
type input "5"
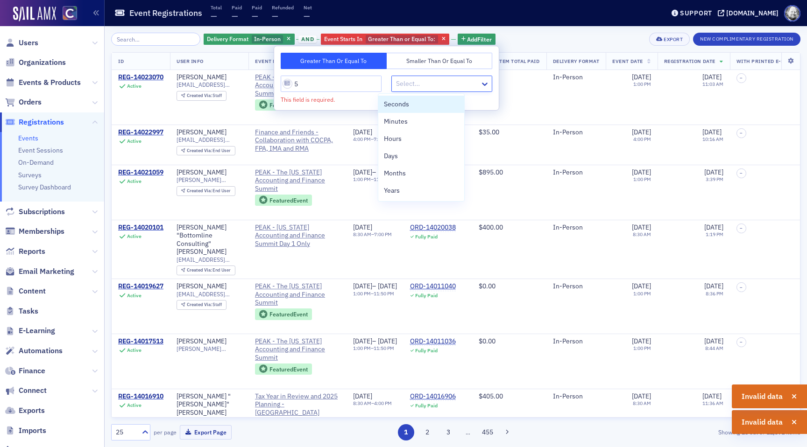
click at [435, 85] on div at bounding box center [437, 84] width 84 height 12
click at [424, 191] on div "Years" at bounding box center [421, 191] width 75 height 10
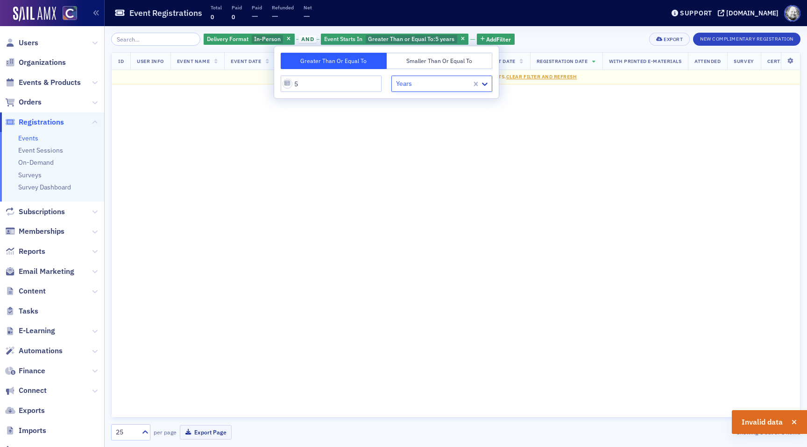
click at [430, 58] on button "Smaller Than or Equal To" at bounding box center [440, 61] width 106 height 16
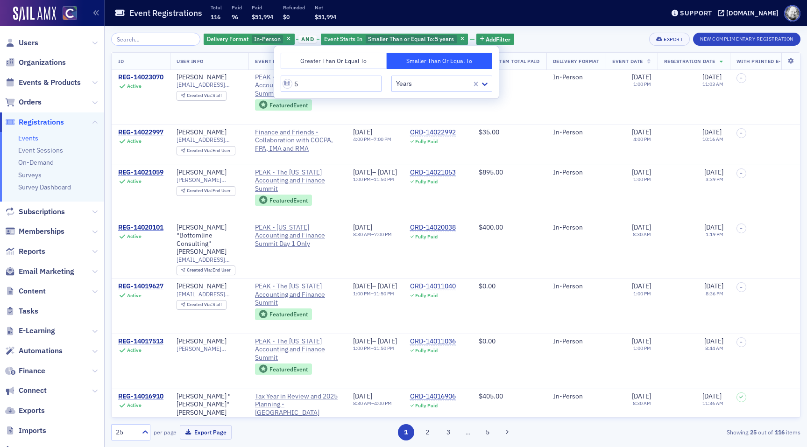
click at [548, 43] on div "Delivery Format In-Person and Event Starts In Smaller Than or Equal To : 5 year…" at bounding box center [455, 39] width 689 height 13
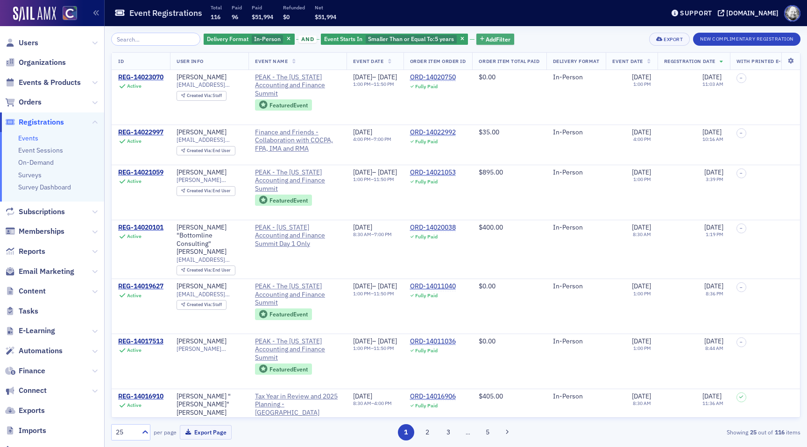
click at [486, 38] on span "Add Filter" at bounding box center [498, 39] width 25 height 8
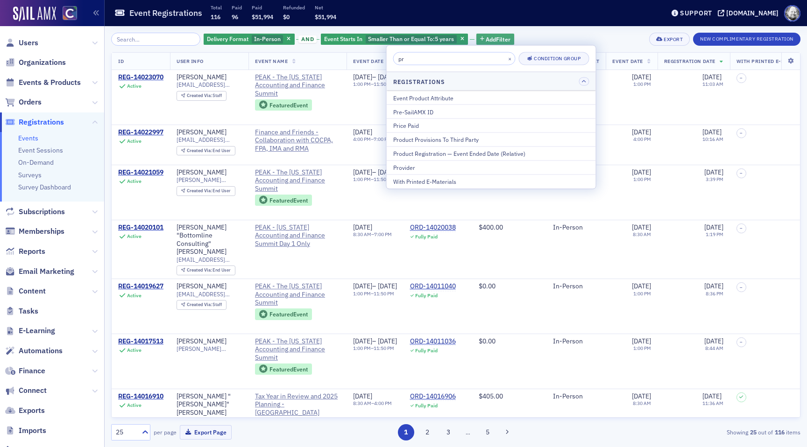
type input "p"
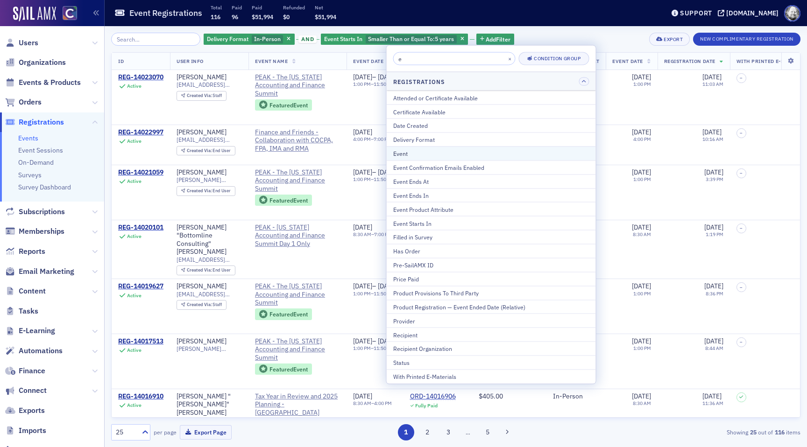
type input "e"
click at [435, 151] on div "Event" at bounding box center [491, 153] width 196 height 8
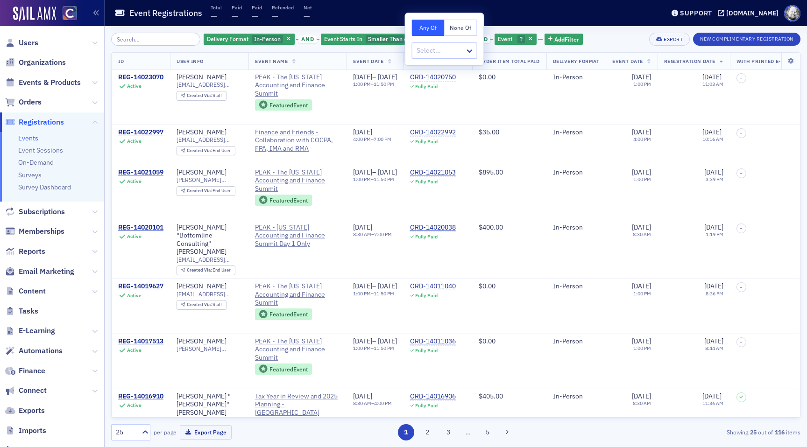
click at [454, 35] on button "None Of" at bounding box center [461, 28] width 33 height 16
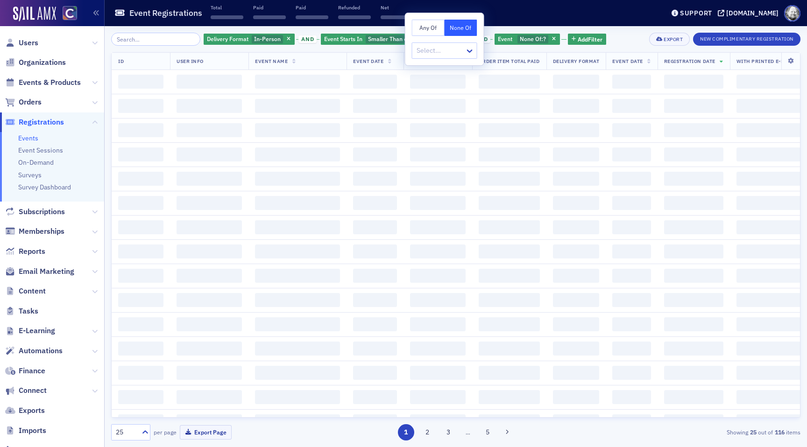
click at [454, 54] on div at bounding box center [440, 51] width 49 height 12
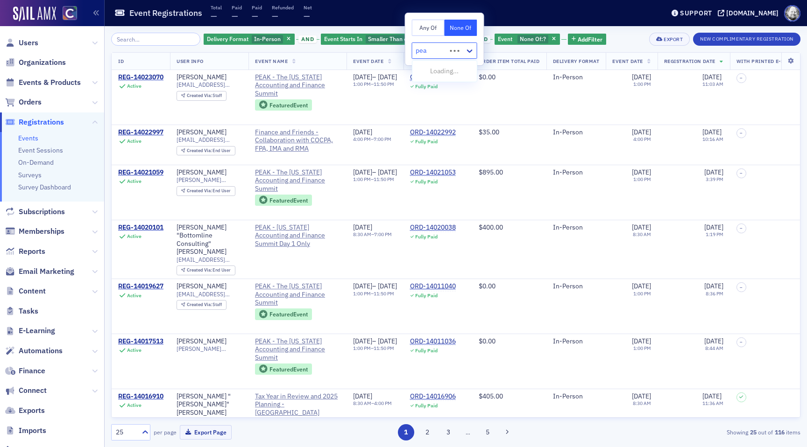
type input "peak"
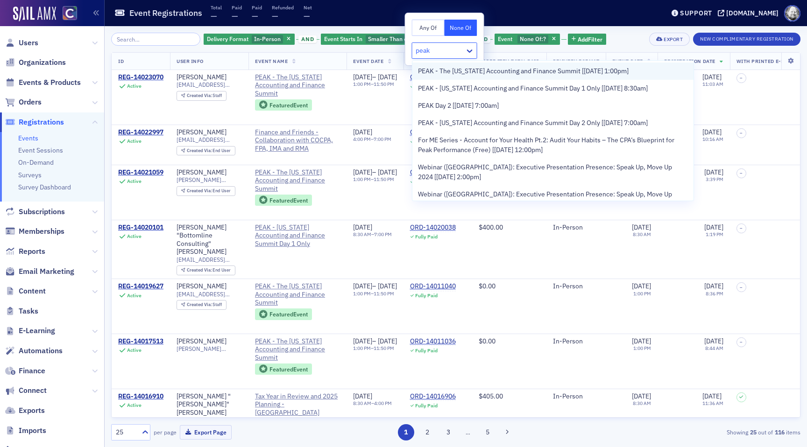
click at [456, 76] on span "PEAK - The [US_STATE] Accounting and Finance Summit [[DATE] 1:00pm]" at bounding box center [523, 71] width 211 height 10
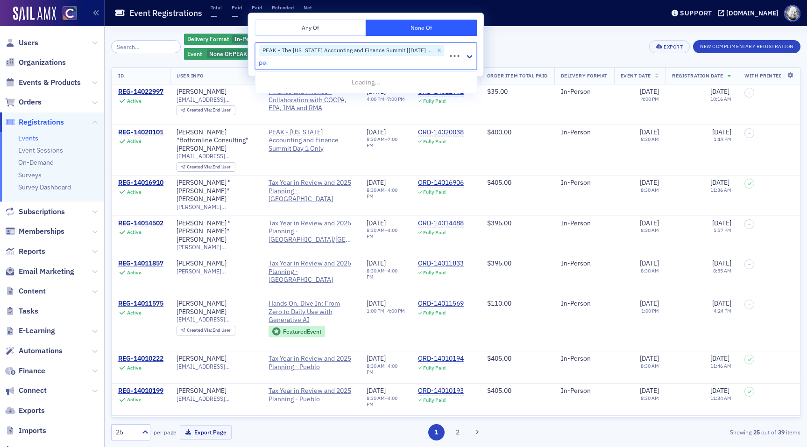
type input "peak"
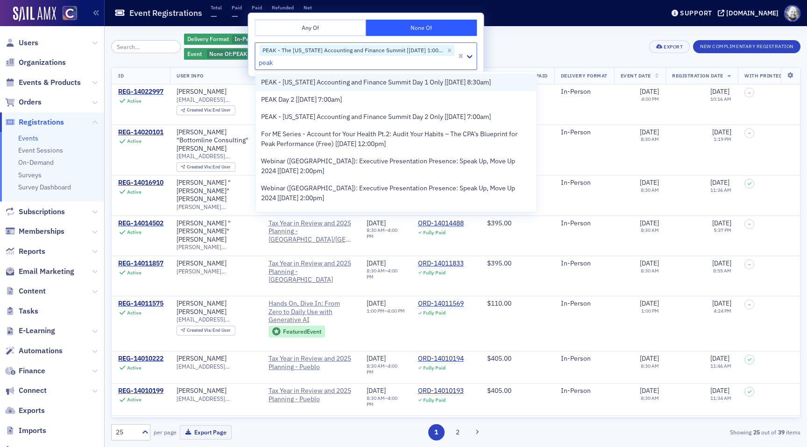
click at [429, 83] on span "PEAK - [US_STATE] Accounting and Finance Summit Day 1 Only [[DATE] 8:30am]" at bounding box center [376, 83] width 230 height 10
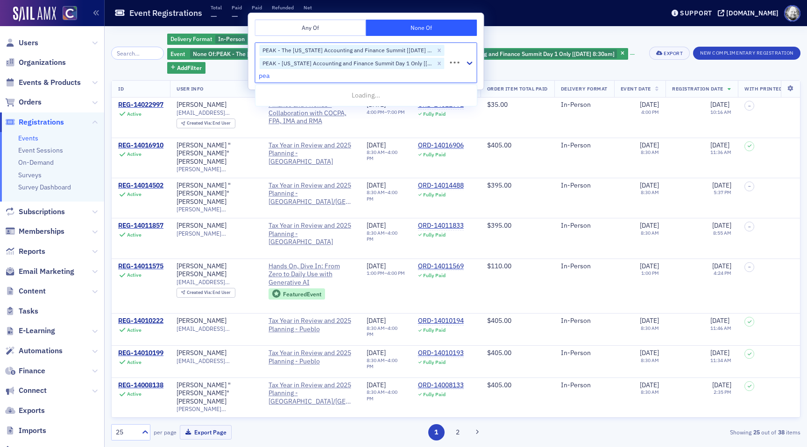
type input "peak"
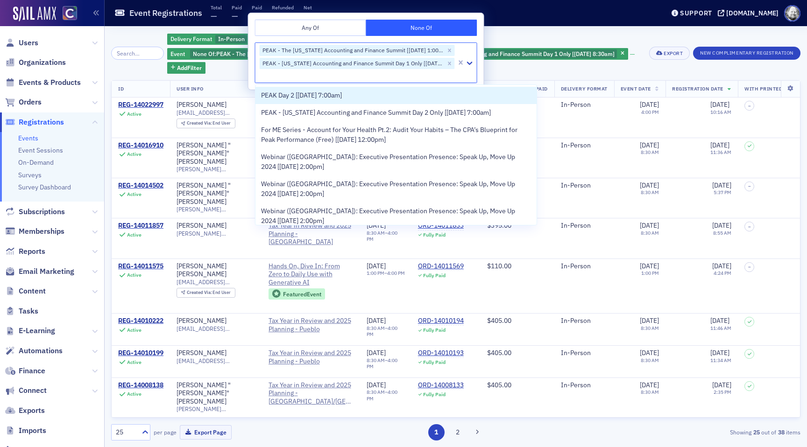
click at [432, 64] on div "PEAK - [US_STATE] Accounting and Finance Summit Day 1 Only [[DATE] 8:30am]" at bounding box center [352, 63] width 185 height 11
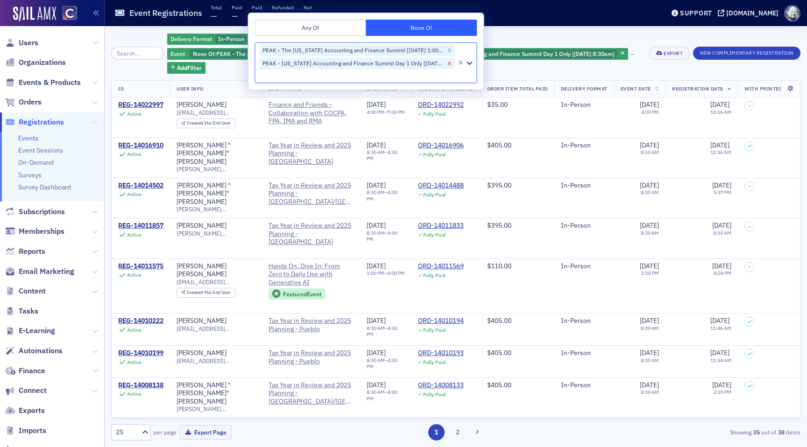
click at [448, 64] on icon "Remove PEAK - Colorado Accounting and Finance Summit Day 1 Only [11/12/2025 8:3…" at bounding box center [449, 63] width 7 height 7
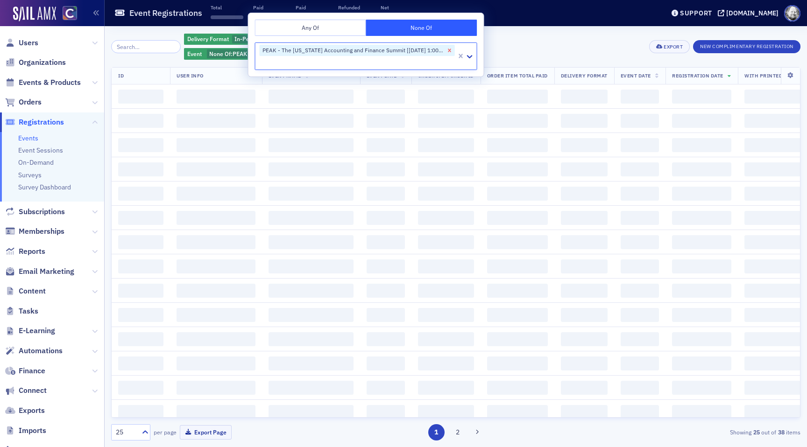
click at [449, 51] on icon "Remove PEAK - The Colorado Accounting and Finance Summit [11/11/2025 1:00pm]" at bounding box center [449, 50] width 3 height 3
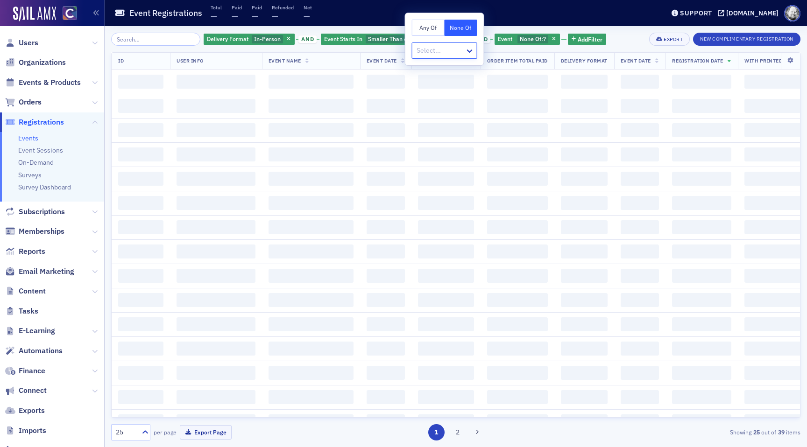
click at [423, 52] on div at bounding box center [440, 51] width 49 height 12
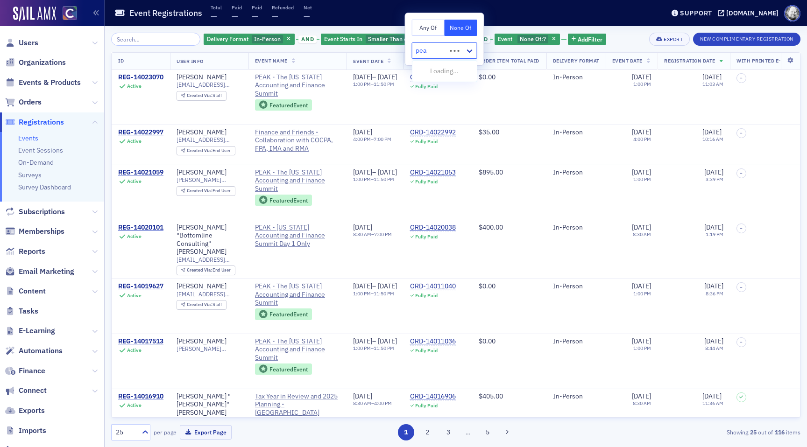
type input "peak"
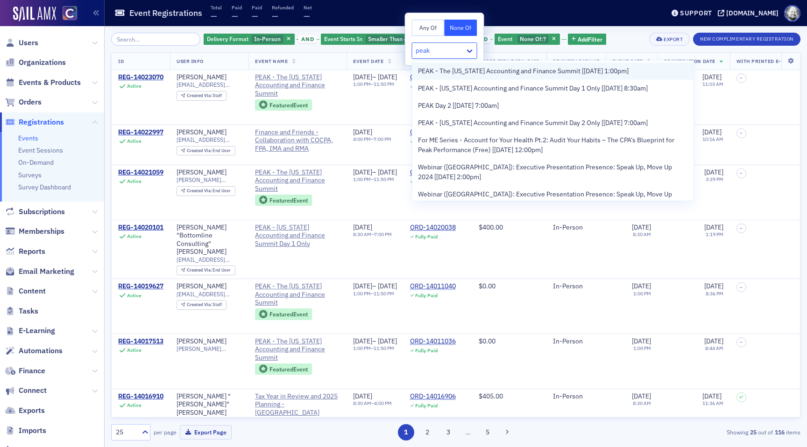
click at [433, 75] on span "PEAK - The [US_STATE] Accounting and Finance Summit [[DATE] 1:00pm]" at bounding box center [523, 71] width 211 height 10
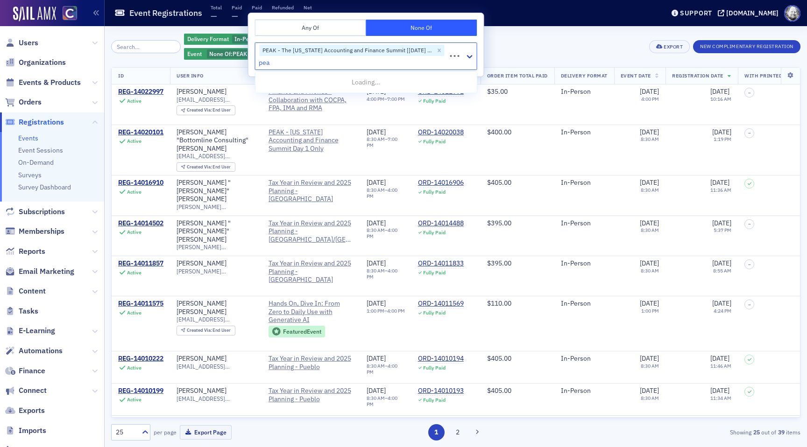
type input "peak"
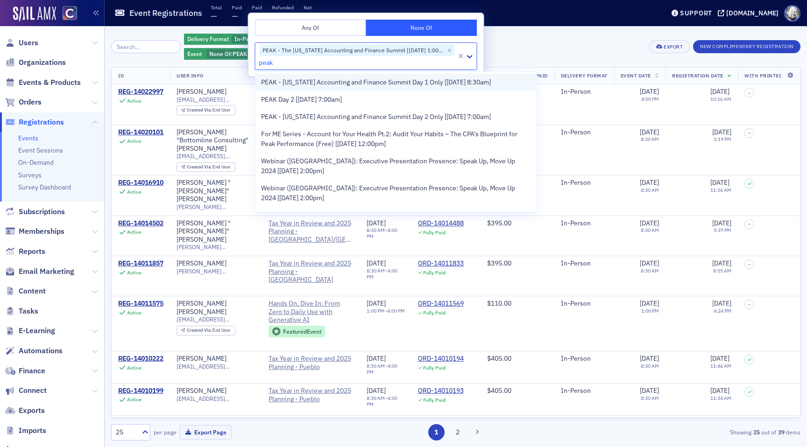
click at [427, 86] on span "PEAK - [US_STATE] Accounting and Finance Summit Day 1 Only [[DATE] 8:30am]" at bounding box center [376, 83] width 230 height 10
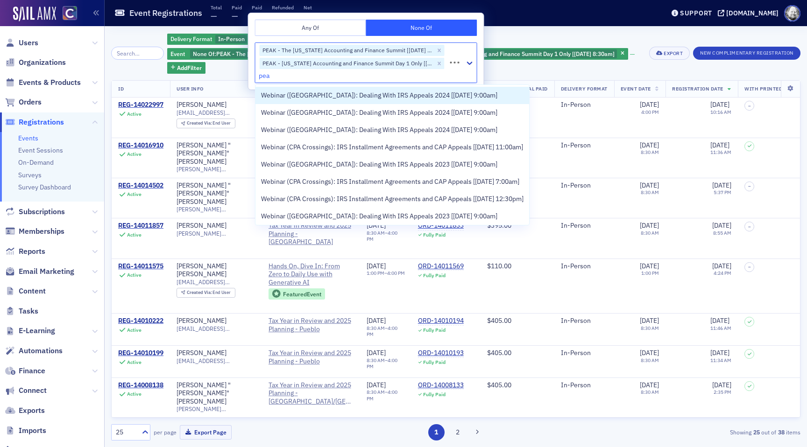
type input "peak"
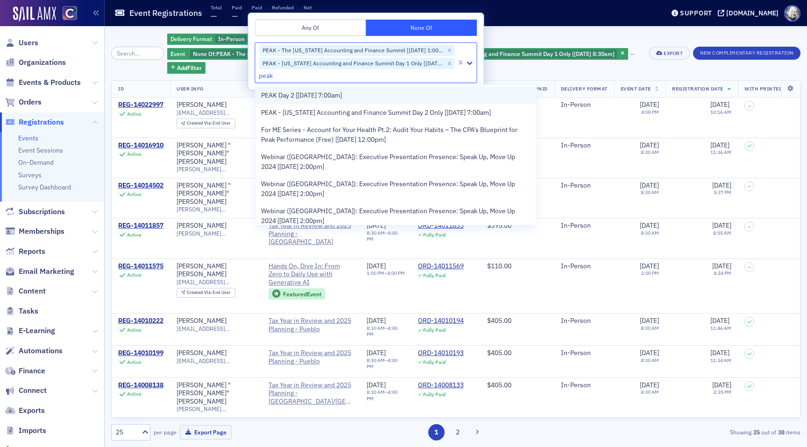
click at [388, 96] on div "PEAK Day 2 [[DATE] 7:00am]" at bounding box center [396, 96] width 270 height 10
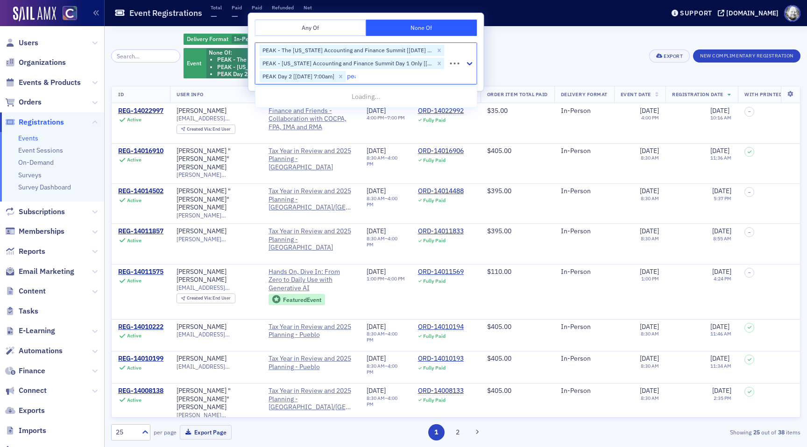
type input "peak"
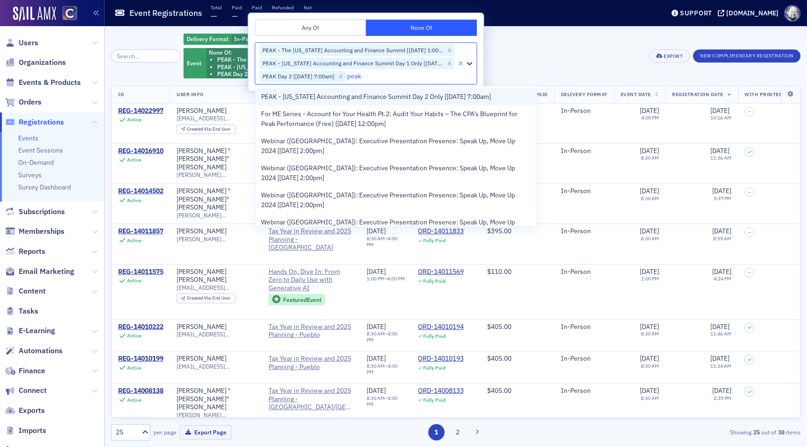
click at [363, 100] on span "PEAK - [US_STATE] Accounting and Finance Summit Day 2 Only [[DATE] 7:00am]" at bounding box center [376, 97] width 230 height 10
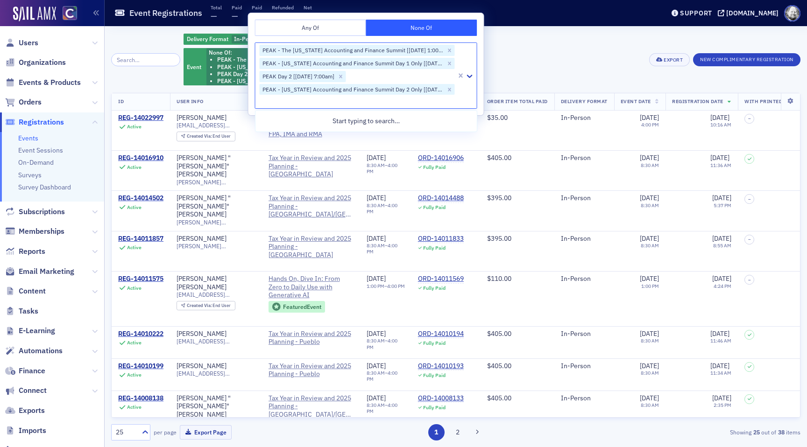
click at [563, 43] on div "Delivery Format In-Person and Event Starts In Smaller Than or Equal To : 5 year…" at bounding box center [413, 60] width 459 height 54
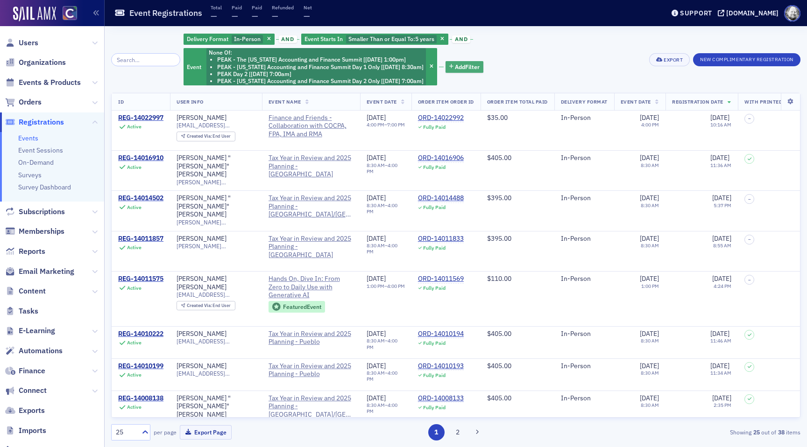
click at [469, 64] on span "Add Filter" at bounding box center [467, 67] width 25 height 8
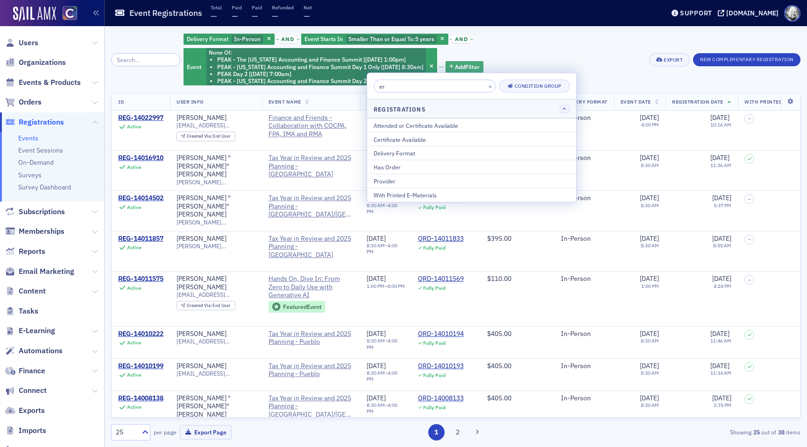
type input "e"
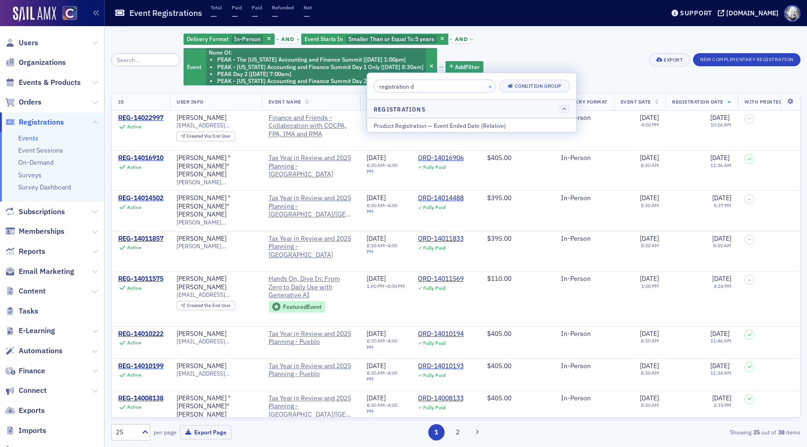
type input "registration d"
click at [486, 84] on button "×" at bounding box center [490, 86] width 8 height 8
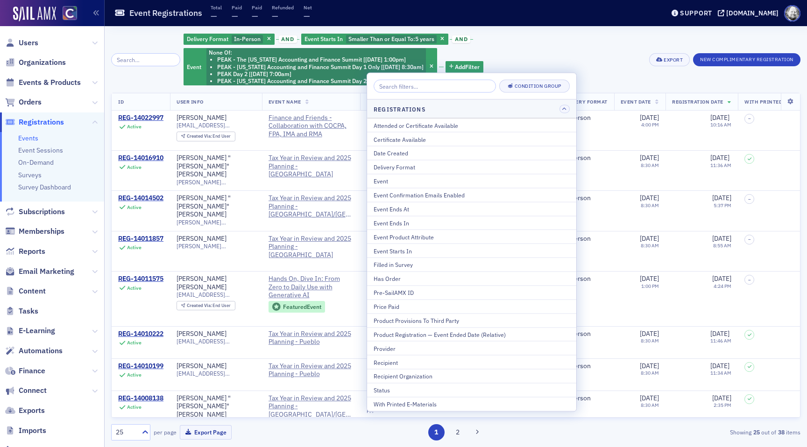
click at [553, 53] on div "Delivery Format In-Person and Event Starts In Smaller Than or Equal To : 5 year…" at bounding box center [413, 60] width 459 height 54
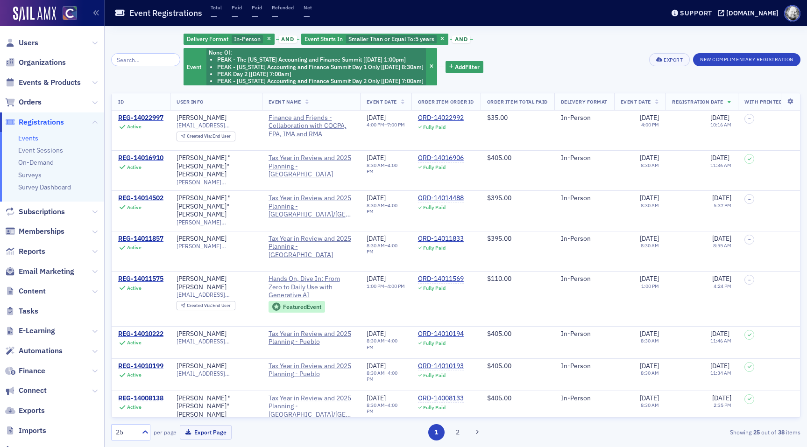
click at [533, 30] on div "Delivery Format In-Person and Event Starts In Smaller Than or Equal To : 5 year…" at bounding box center [455, 236] width 689 height 421
click at [659, 102] on icon at bounding box center [657, 102] width 4 height 5
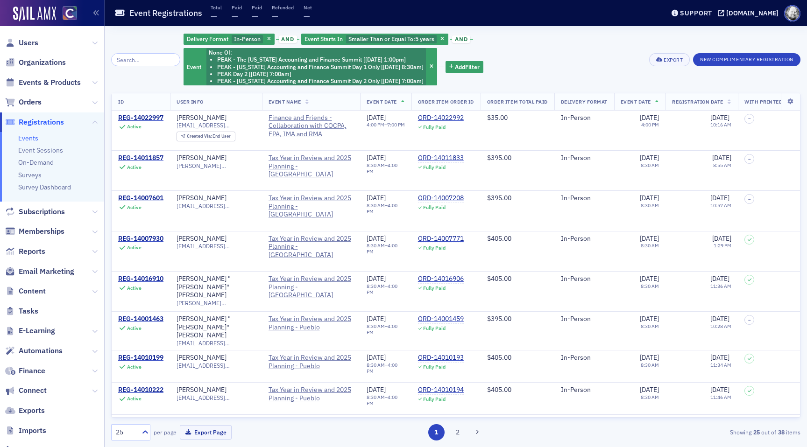
click at [659, 102] on icon at bounding box center [657, 102] width 4 height 5
click at [659, 104] on icon at bounding box center [657, 102] width 4 height 5
click at [738, 103] on th "Registration Date" at bounding box center [702, 101] width 72 height 17
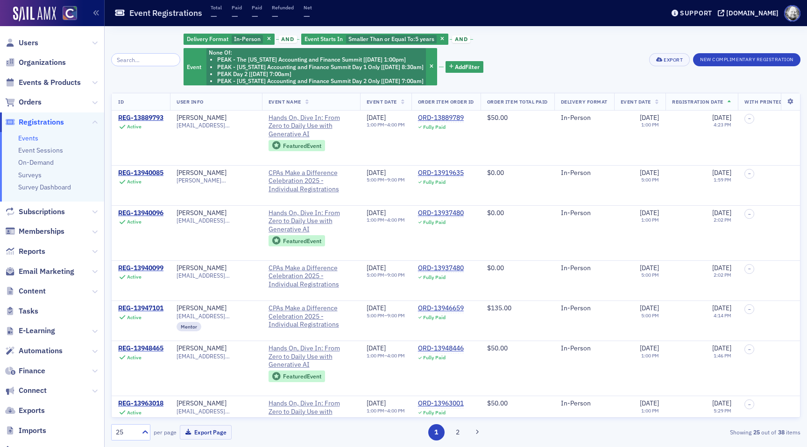
click at [738, 103] on th "Registration Date" at bounding box center [702, 101] width 72 height 17
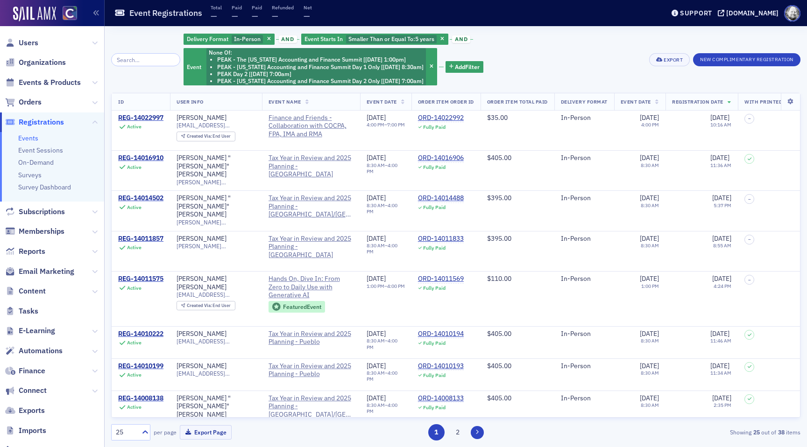
click at [472, 430] on button at bounding box center [477, 432] width 13 height 13
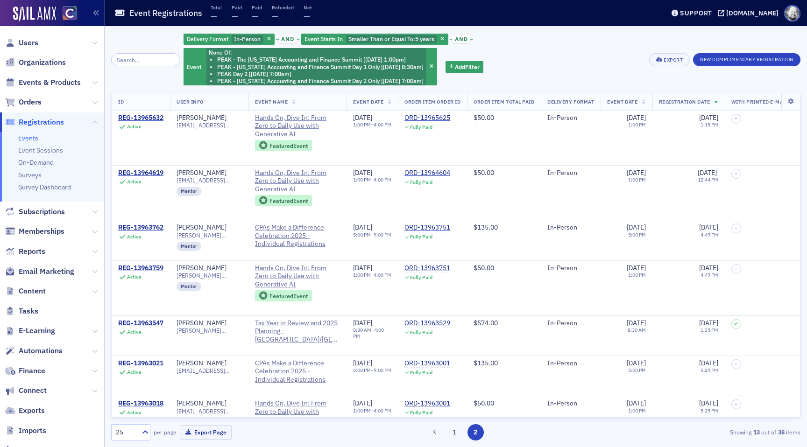
click at [444, 435] on div "1 2" at bounding box center [455, 433] width 223 height 16
click at [457, 432] on button "1" at bounding box center [454, 433] width 16 height 16
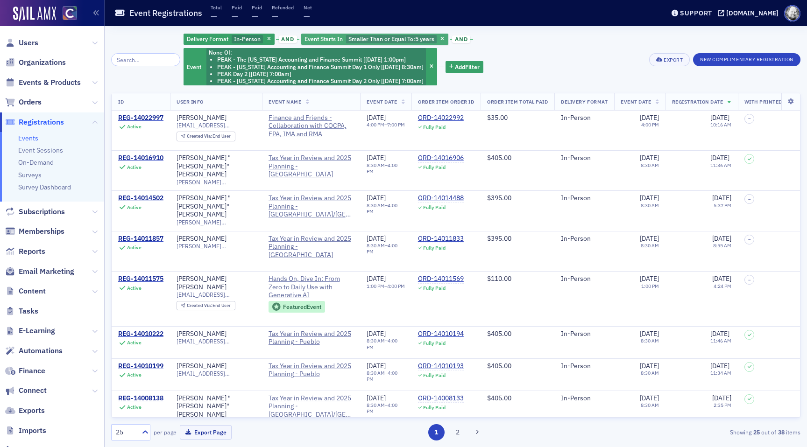
click at [439, 35] on button "button" at bounding box center [443, 39] width 8 height 8
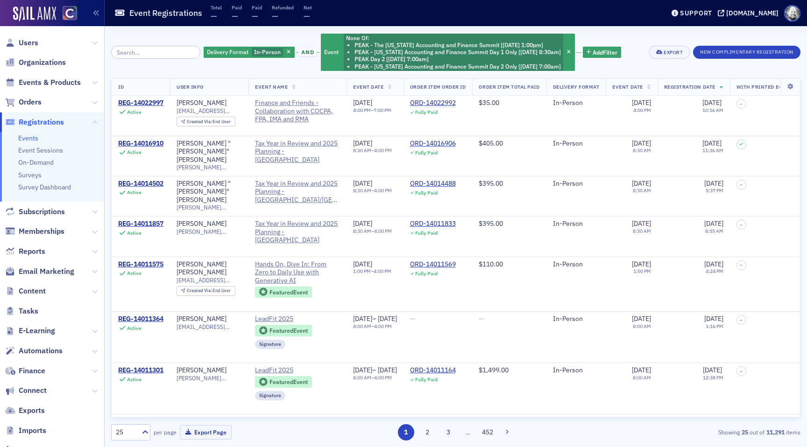
click at [657, 88] on th "Event Date" at bounding box center [631, 87] width 51 height 17
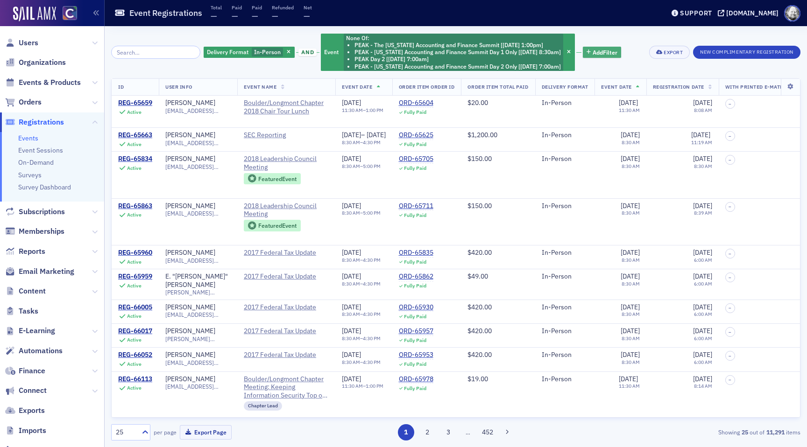
click at [607, 50] on span "Add Filter" at bounding box center [605, 52] width 25 height 8
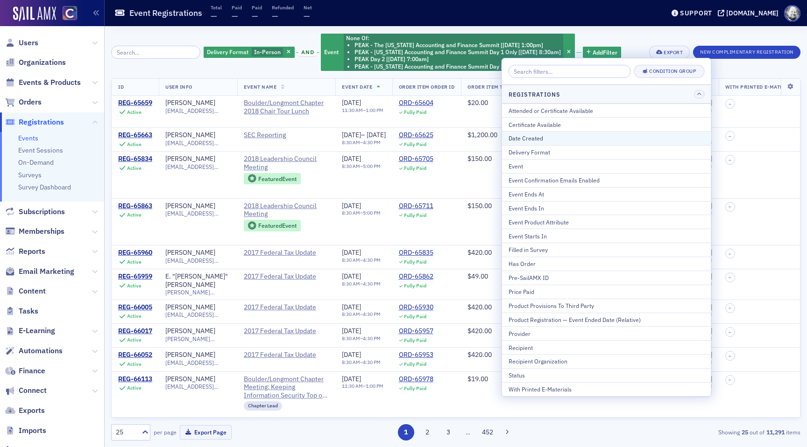
click at [532, 139] on div "Date Created" at bounding box center [607, 138] width 196 height 8
select select "8"
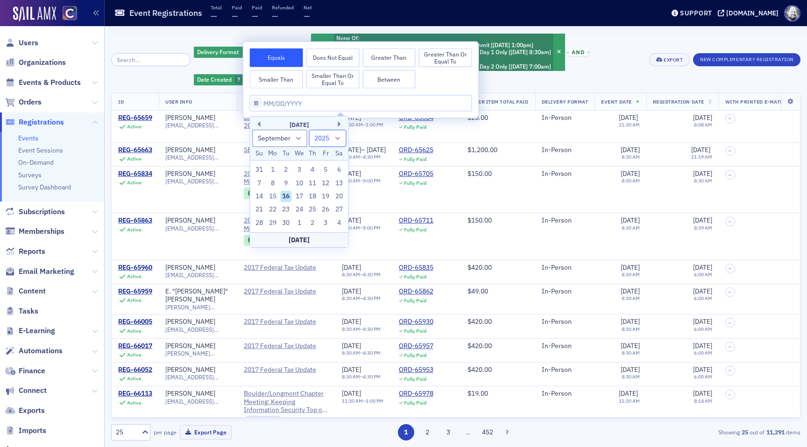
click at [336, 142] on select "1900 1901 1902 1903 1904 1905 1906 1907 1908 1909 1910 1911 1912 1913 1914 1915…" at bounding box center [327, 138] width 37 height 17
select select "2020"
click at [309, 130] on select "1900 1901 1902 1903 1904 1905 1906 1907 1908 1909 1910 1911 1912 1913 1914 1915…" at bounding box center [327, 138] width 37 height 17
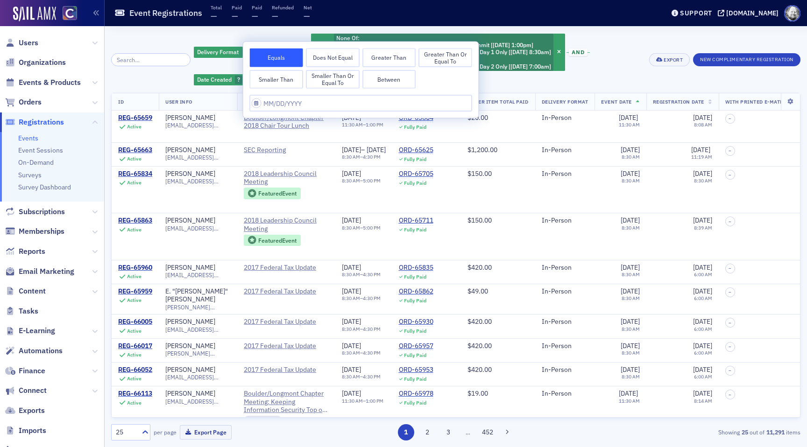
click at [612, 63] on div "Delivery Format In-Person and Event None Of : PEAK - The Colorado Accounting an…" at bounding box center [418, 60] width 449 height 54
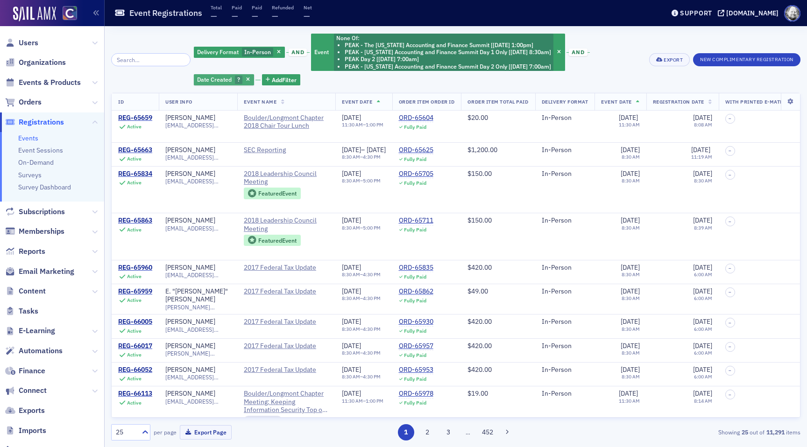
click at [237, 77] on span "?" at bounding box center [238, 79] width 3 height 7
select select "8"
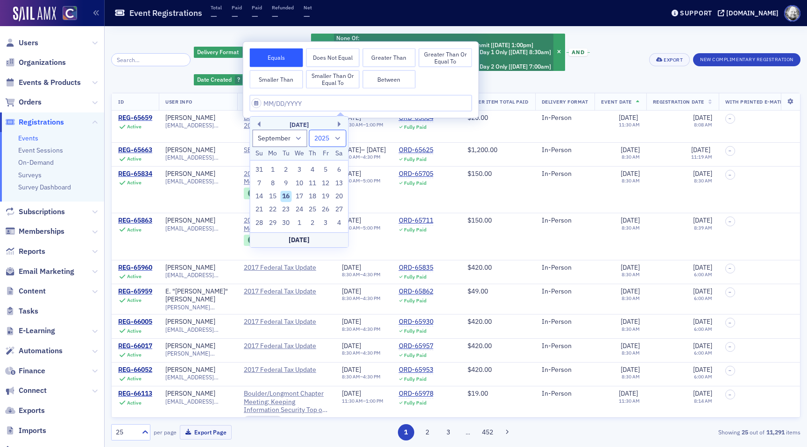
click at [339, 141] on select "1900 1901 1902 1903 1904 1905 1906 1907 1908 1909 1910 1911 1912 1913 1914 1915…" at bounding box center [327, 138] width 37 height 17
select select "2020"
click at [309, 130] on select "1900 1901 1902 1903 1904 1905 1906 1907 1908 1909 1910 1911 1912 1913 1914 1915…" at bounding box center [327, 138] width 37 height 17
click at [301, 197] on div "16" at bounding box center [299, 196] width 11 height 11
type input "09/16/2020"
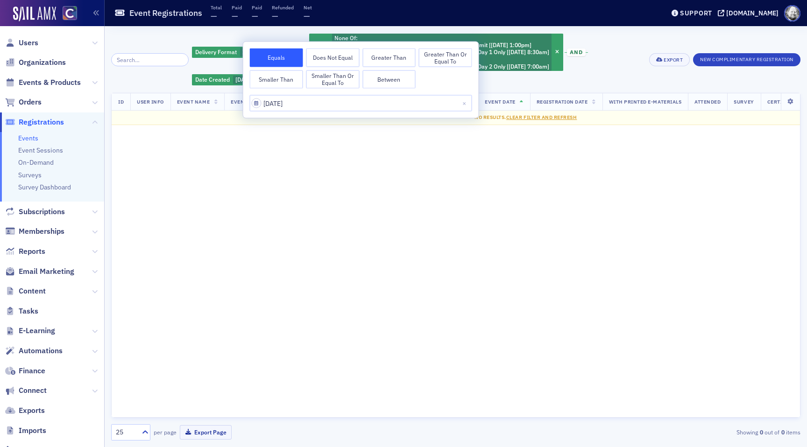
click at [328, 78] on button "Smaller Than or Equal To" at bounding box center [332, 79] width 53 height 19
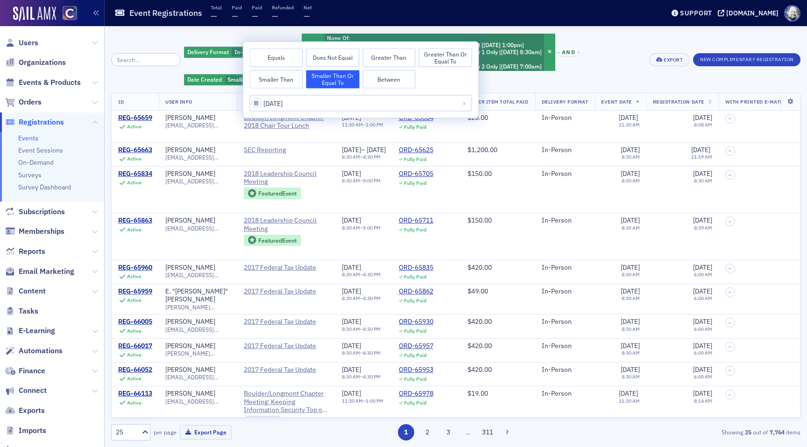
click at [610, 52] on div "Delivery Format In-Person and Event None Of : PEAK - The Colorado Accounting an…" at bounding box center [413, 60] width 459 height 54
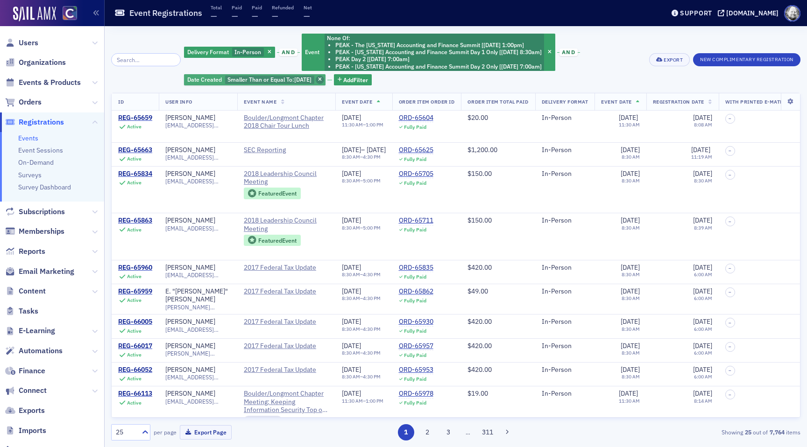
click at [322, 79] on icon "button" at bounding box center [320, 80] width 4 height 5
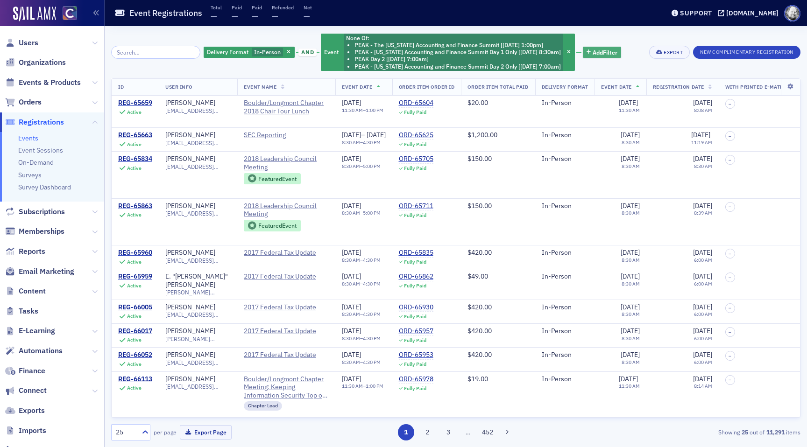
click at [599, 52] on span "Add Filter" at bounding box center [605, 52] width 25 height 8
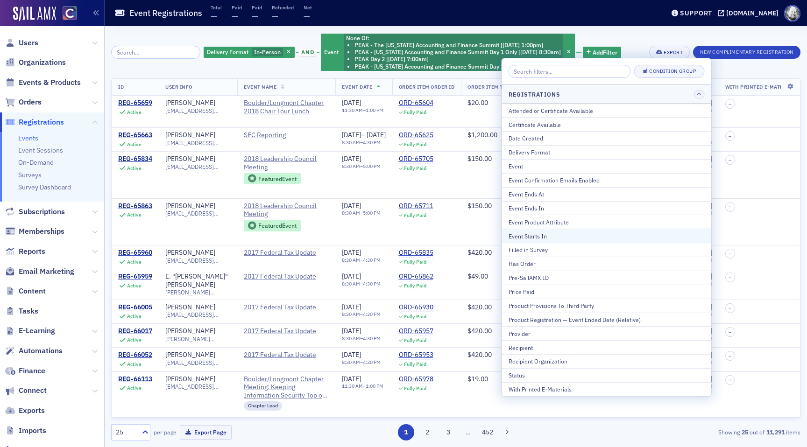
click at [545, 235] on div "Event Starts In" at bounding box center [607, 236] width 196 height 8
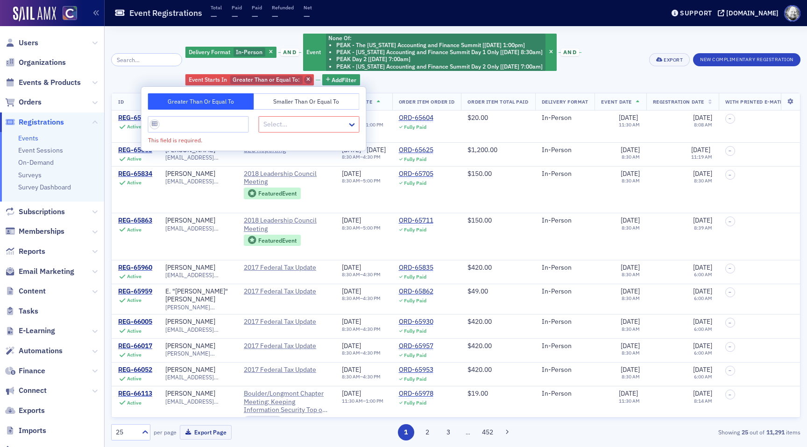
click at [304, 80] on span "button" at bounding box center [308, 80] width 8 height 8
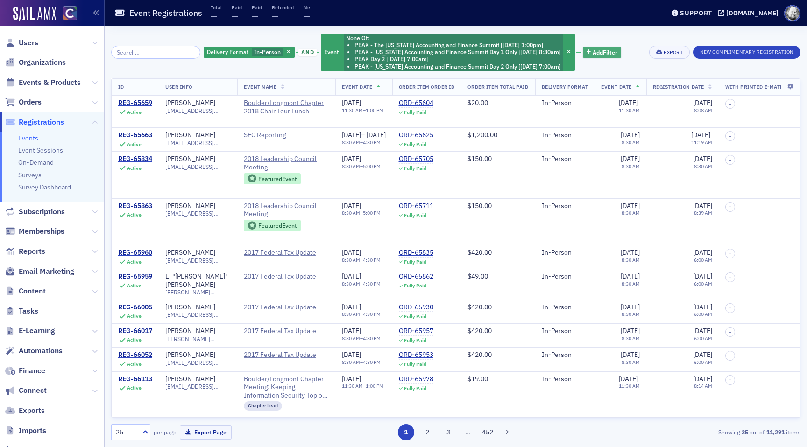
click at [598, 47] on button "Add Filter" at bounding box center [602, 53] width 38 height 12
click at [596, 50] on span "Add Filter" at bounding box center [605, 52] width 25 height 8
